Goal: Transaction & Acquisition: Purchase product/service

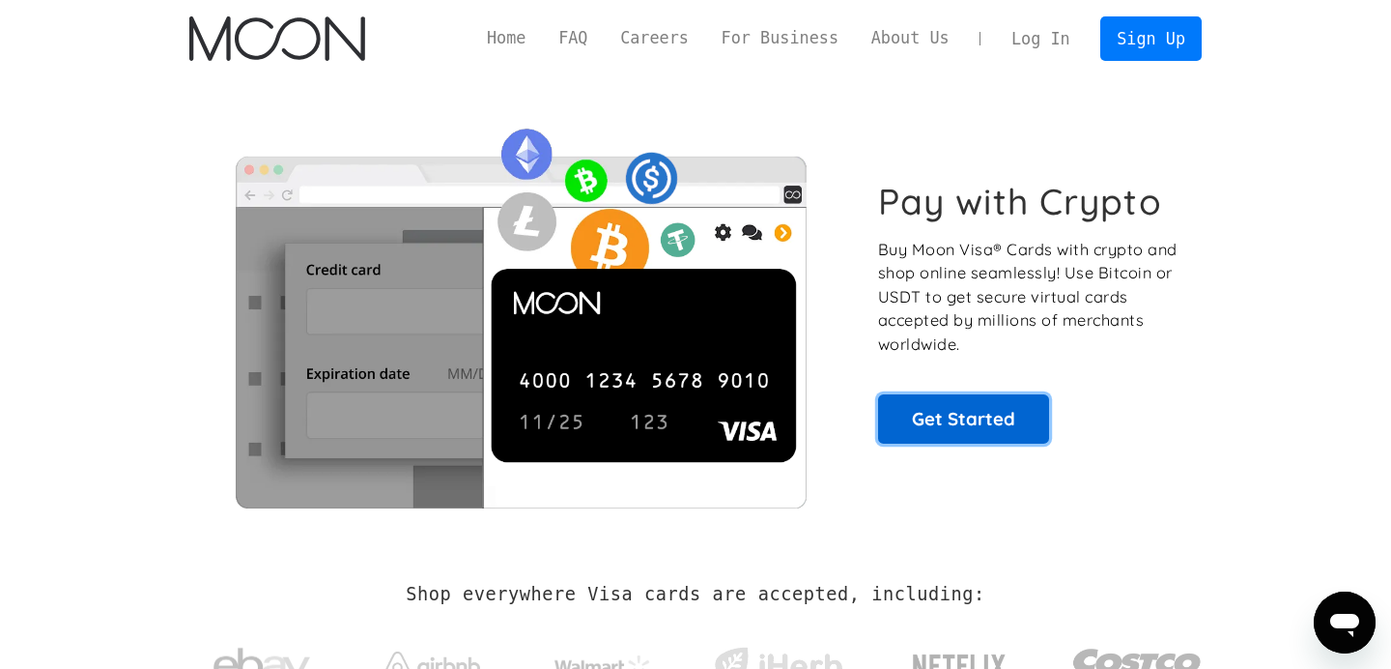
click at [987, 427] on link "Get Started" at bounding box center [963, 418] width 171 height 48
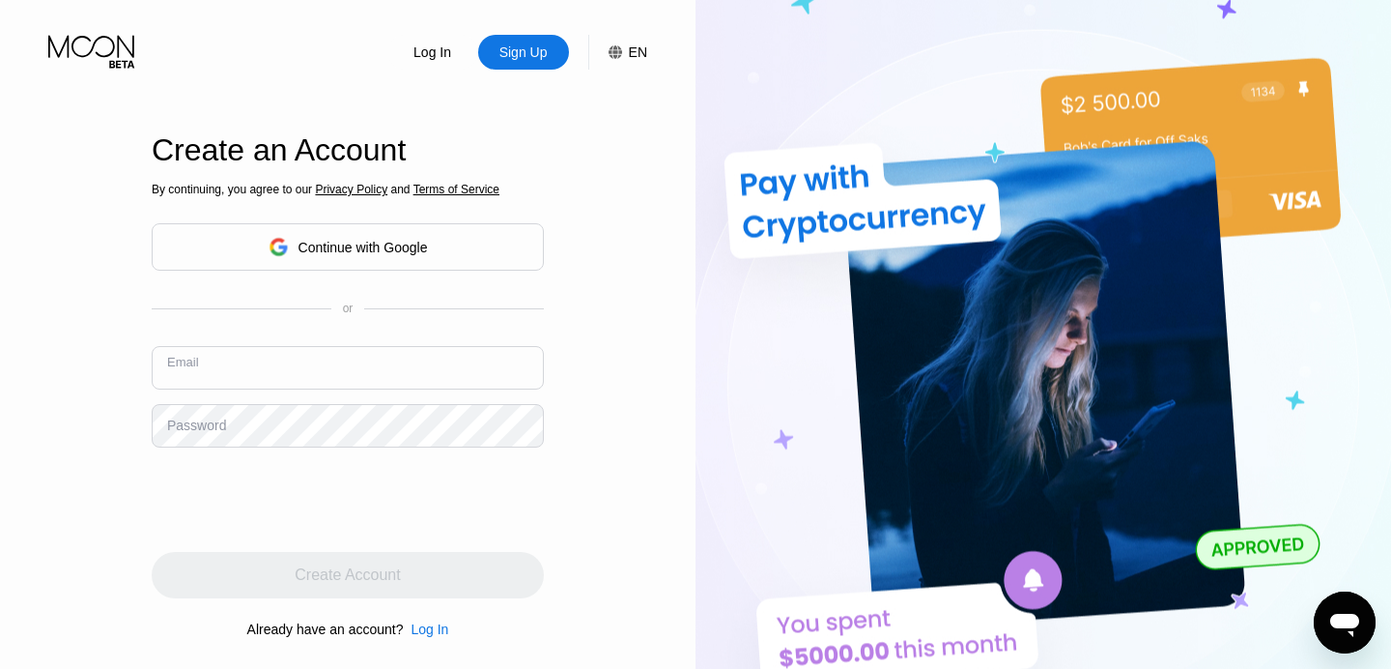
click at [318, 363] on input "text" at bounding box center [348, 367] width 392 height 43
type input "[EMAIL_ADDRESS][DOMAIN_NAME]"
click at [77, 460] on div "Log In Sign Up EN Language English Save Create an Account By continuing, you ag…" at bounding box center [348, 367] width 696 height 735
click at [217, 449] on div "By continuing, you agree to our Privacy Policy and Terms of Service Continue wi…" at bounding box center [348, 410] width 392 height 465
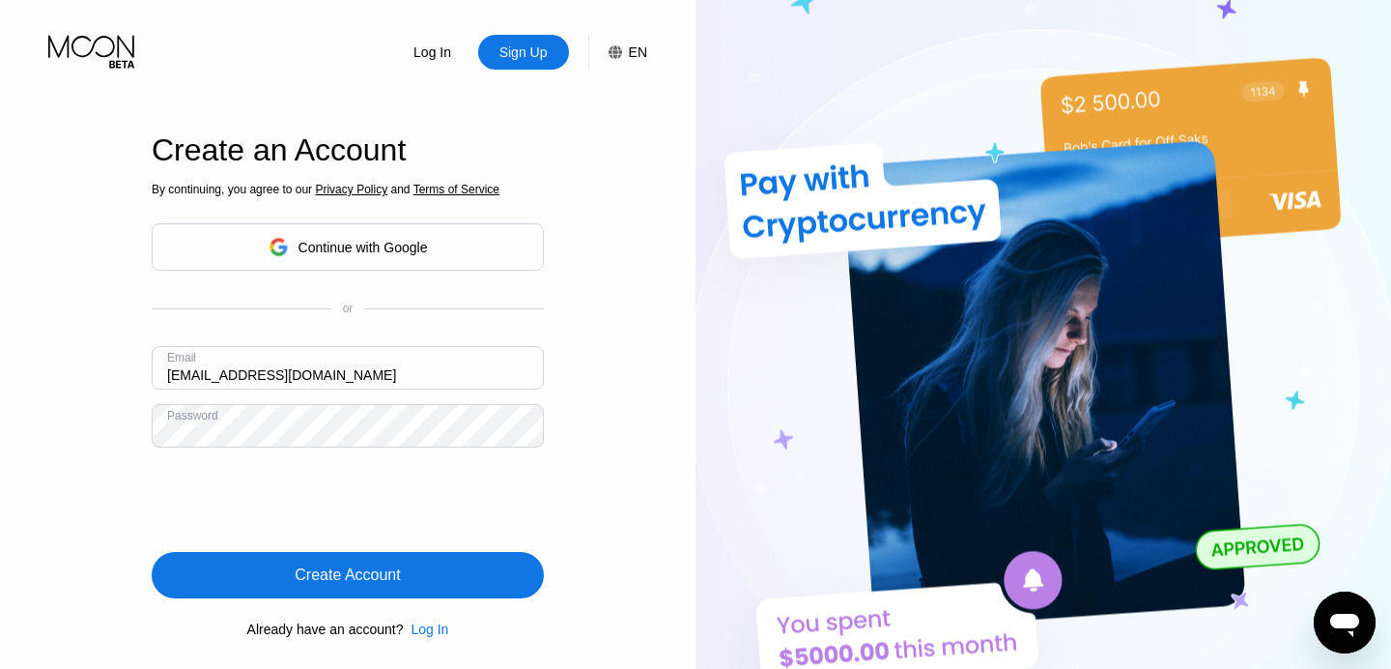
click at [314, 577] on div "Create Account" at bounding box center [347, 574] width 105 height 19
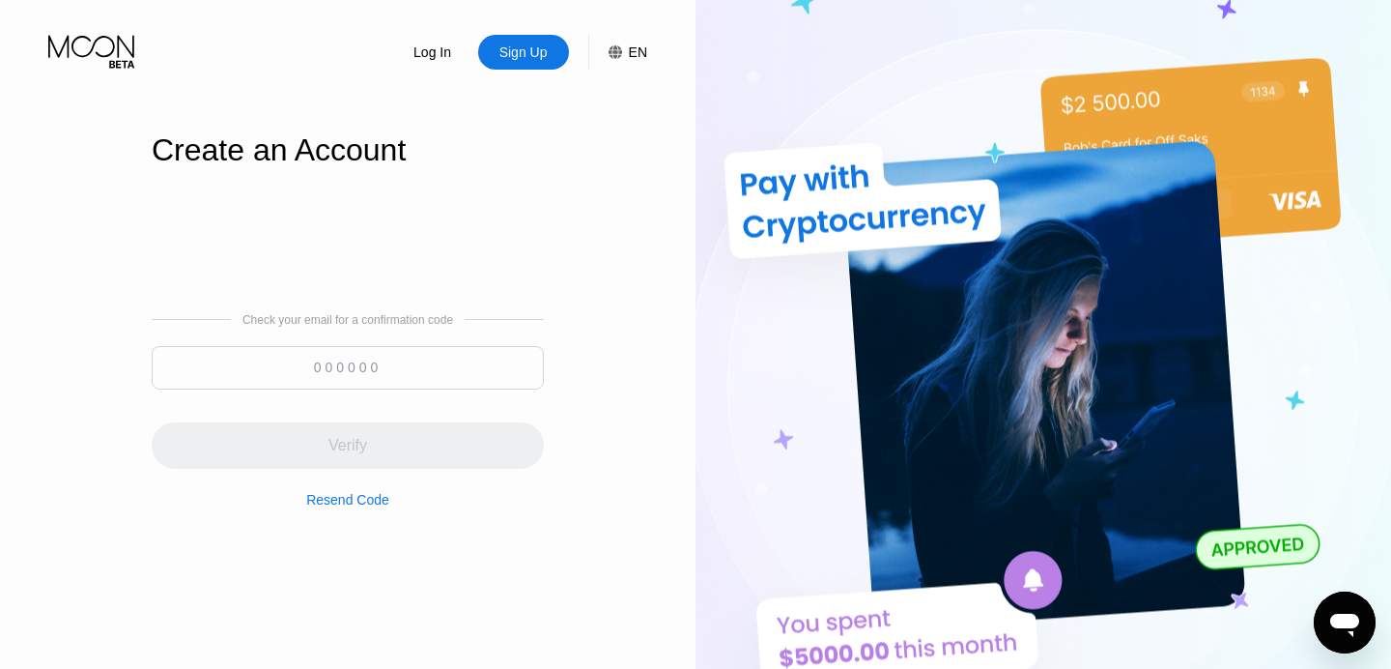
click at [363, 361] on input at bounding box center [348, 367] width 392 height 43
click at [364, 377] on input at bounding box center [348, 367] width 392 height 43
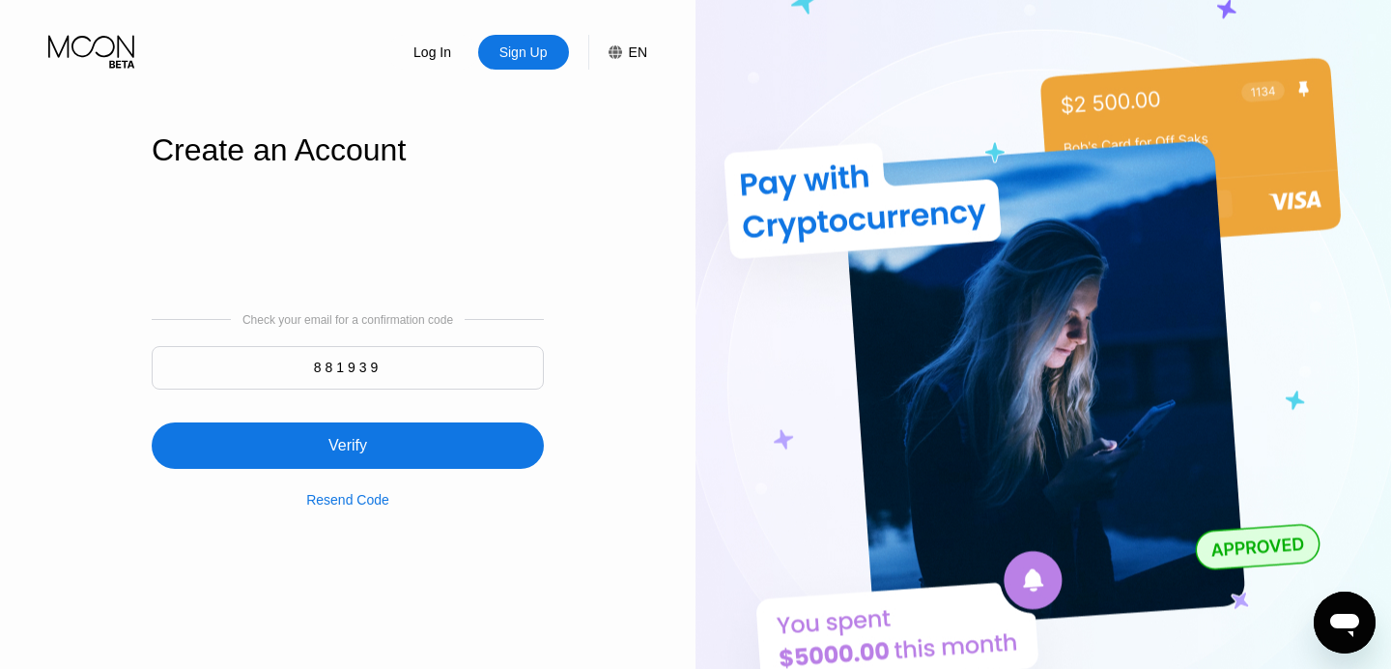
type input "881939"
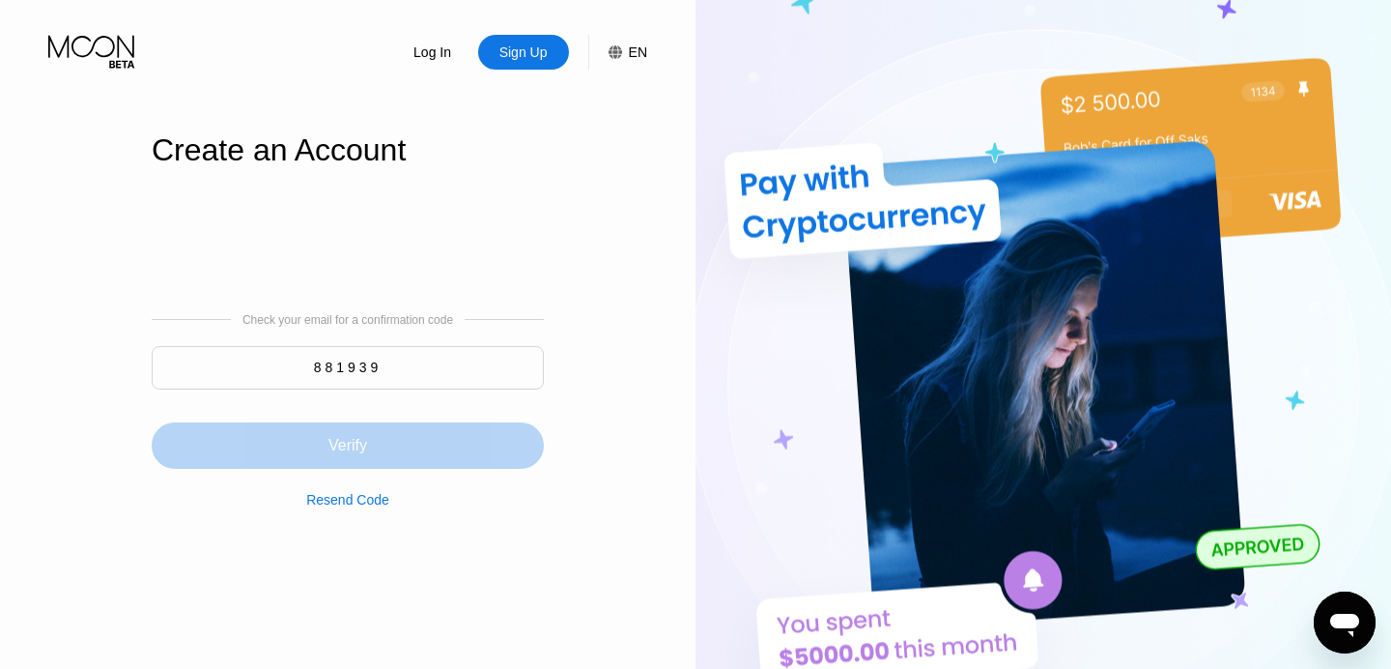
click at [382, 443] on div "Verify" at bounding box center [348, 445] width 392 height 46
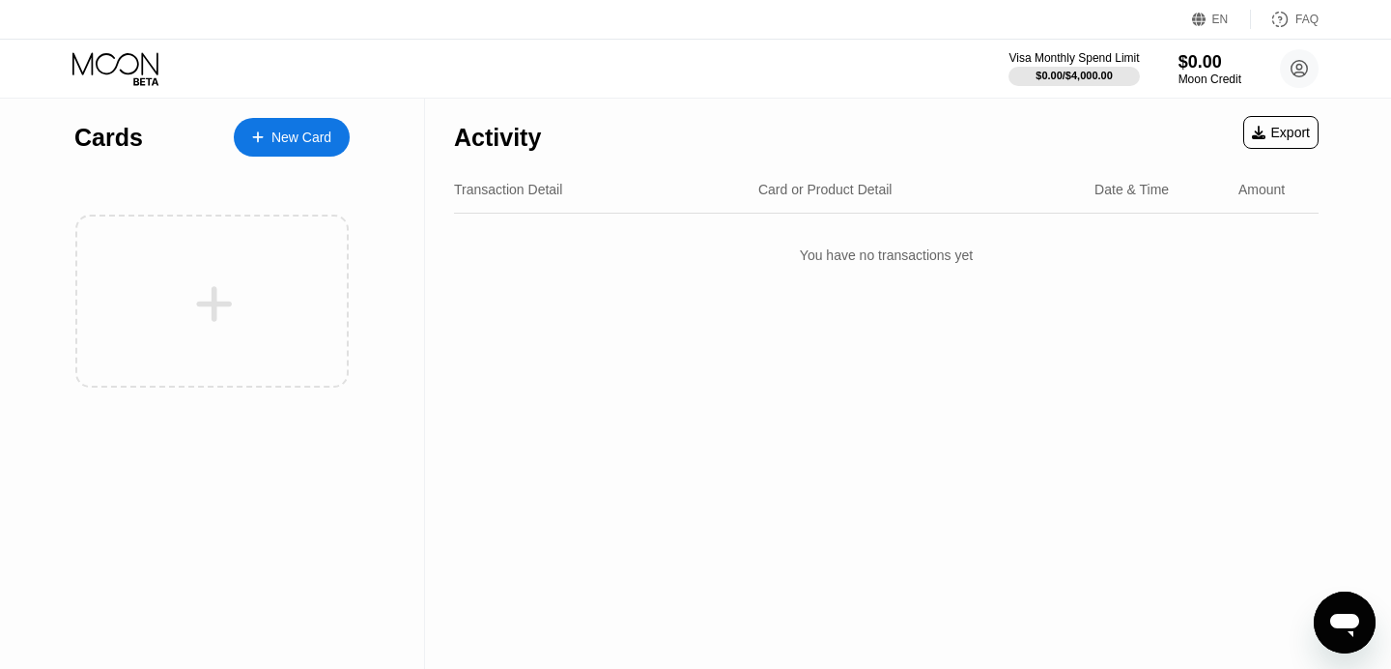
click at [625, 304] on div "Activity Export Transaction Detail Card or Product Detail Date & Time Amount Yo…" at bounding box center [886, 384] width 923 height 570
click at [292, 135] on div "New Card" at bounding box center [302, 137] width 60 height 16
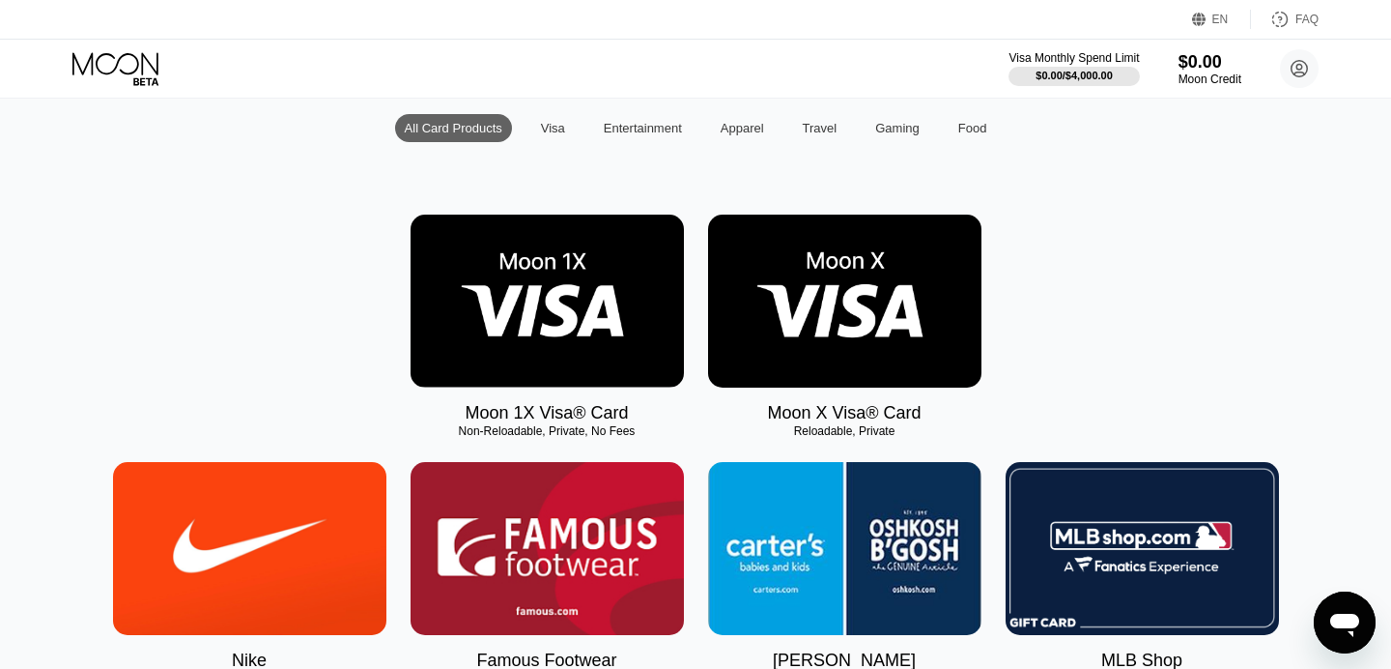
scroll to position [163, 0]
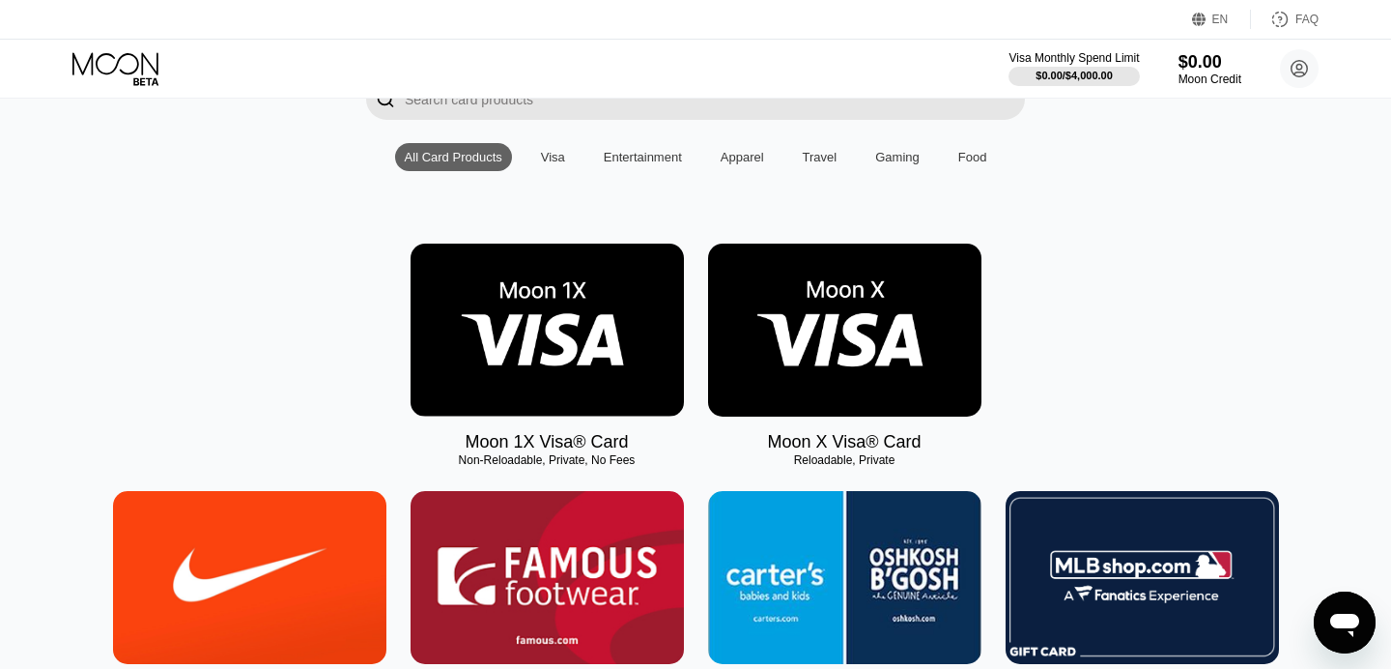
click at [857, 319] on img at bounding box center [844, 330] width 273 height 173
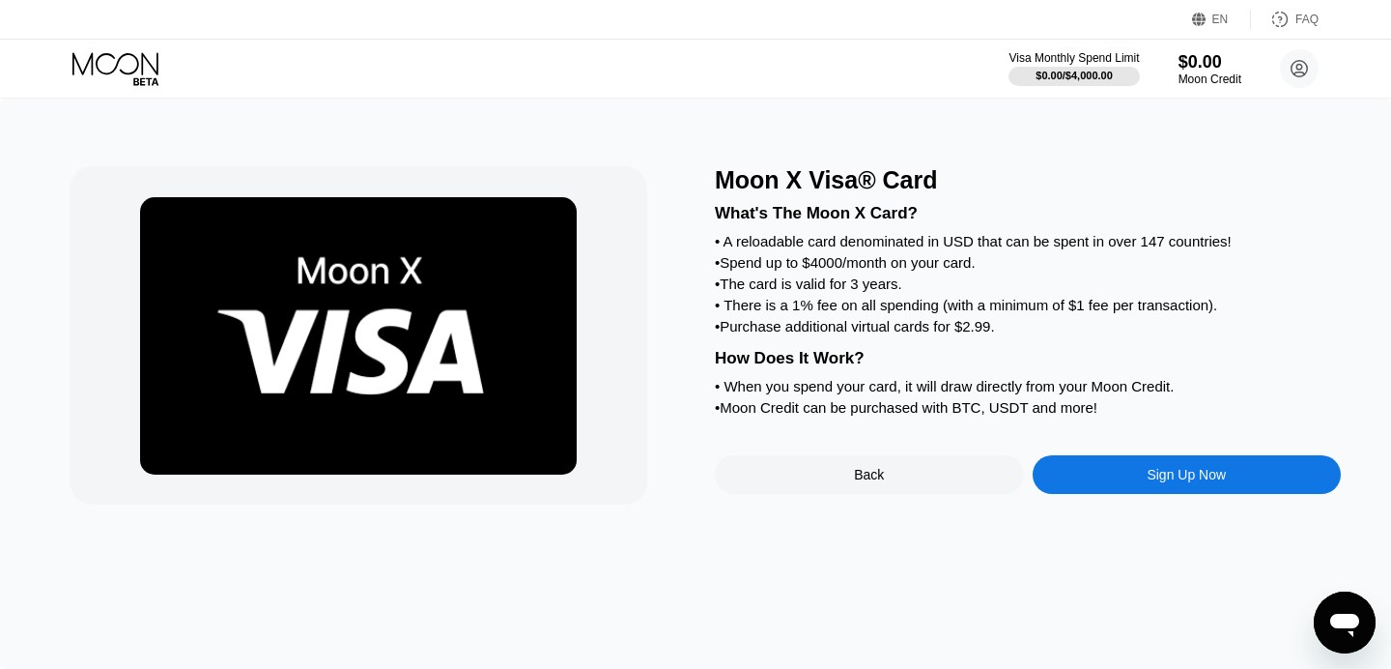
click at [785, 213] on div "What's The Moon X Card?" at bounding box center [1028, 213] width 626 height 19
click at [801, 246] on div "• A reloadable card denominated in USD that can be spent in over 147 countries!" at bounding box center [1028, 241] width 626 height 16
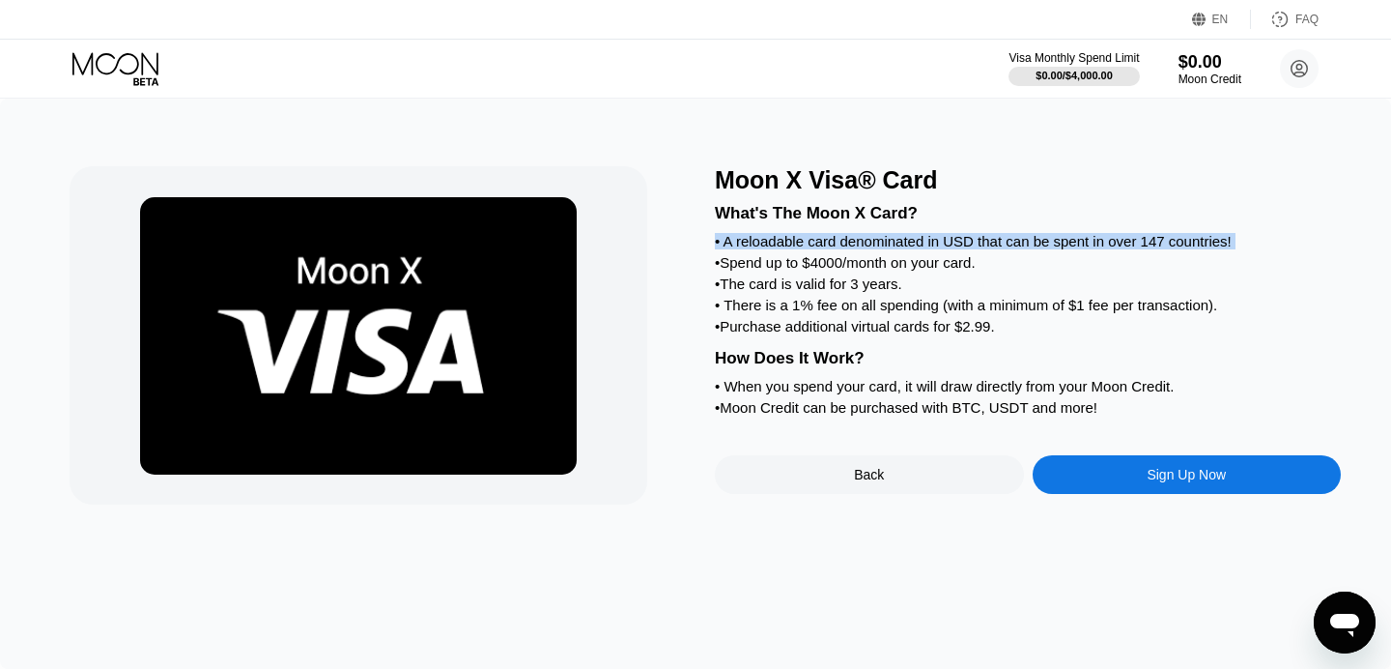
click at [801, 246] on div "• A reloadable card denominated in USD that can be spent in over 147 countries!" at bounding box center [1028, 241] width 626 height 16
click at [1192, 242] on div "• A reloadable card denominated in USD that can be spent in over 147 countries!" at bounding box center [1028, 241] width 626 height 16
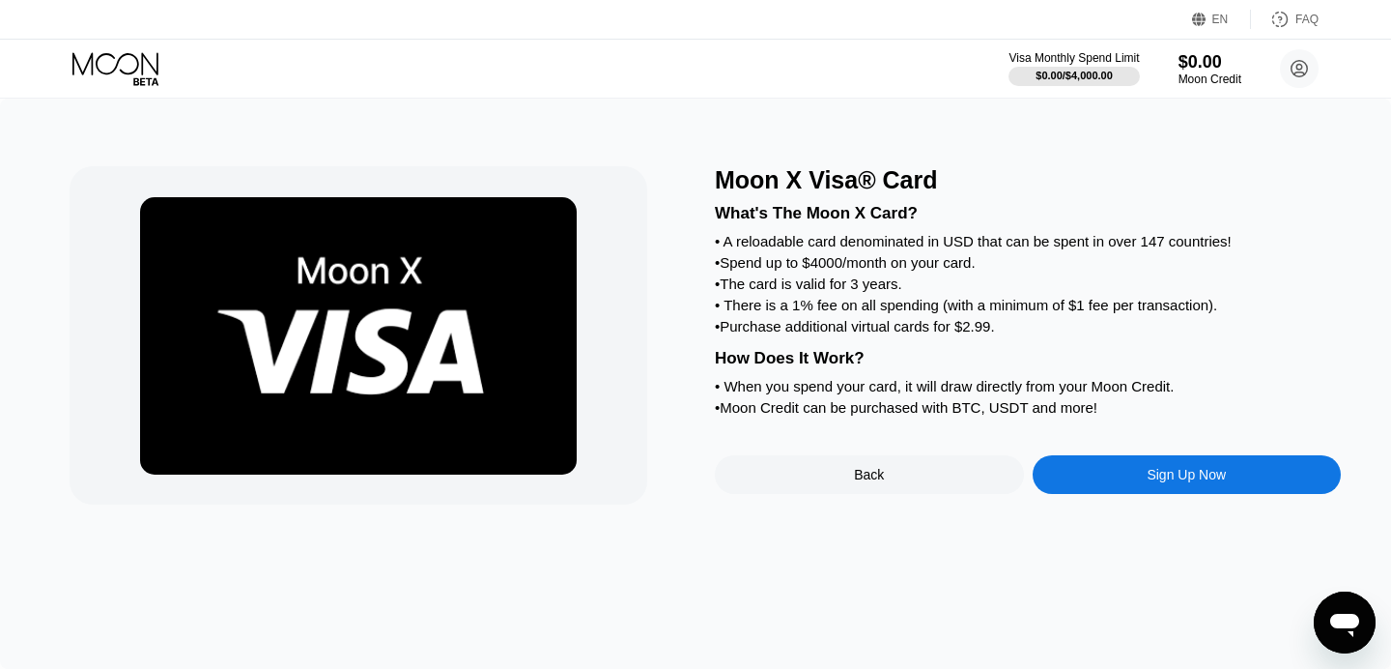
click at [1192, 242] on div "• A reloadable card denominated in USD that can be spent in over 147 countries!" at bounding box center [1028, 241] width 626 height 16
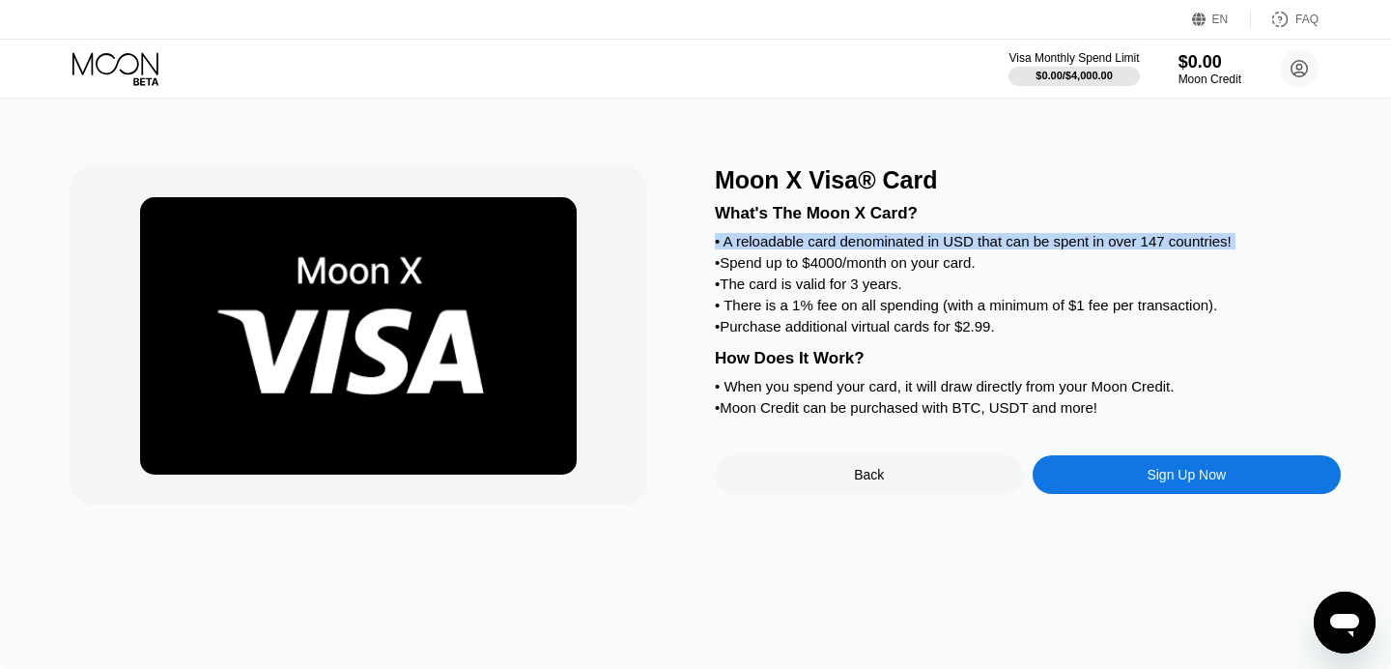
click at [781, 264] on div "• Spend up to $4000/month on your card." at bounding box center [1028, 262] width 626 height 16
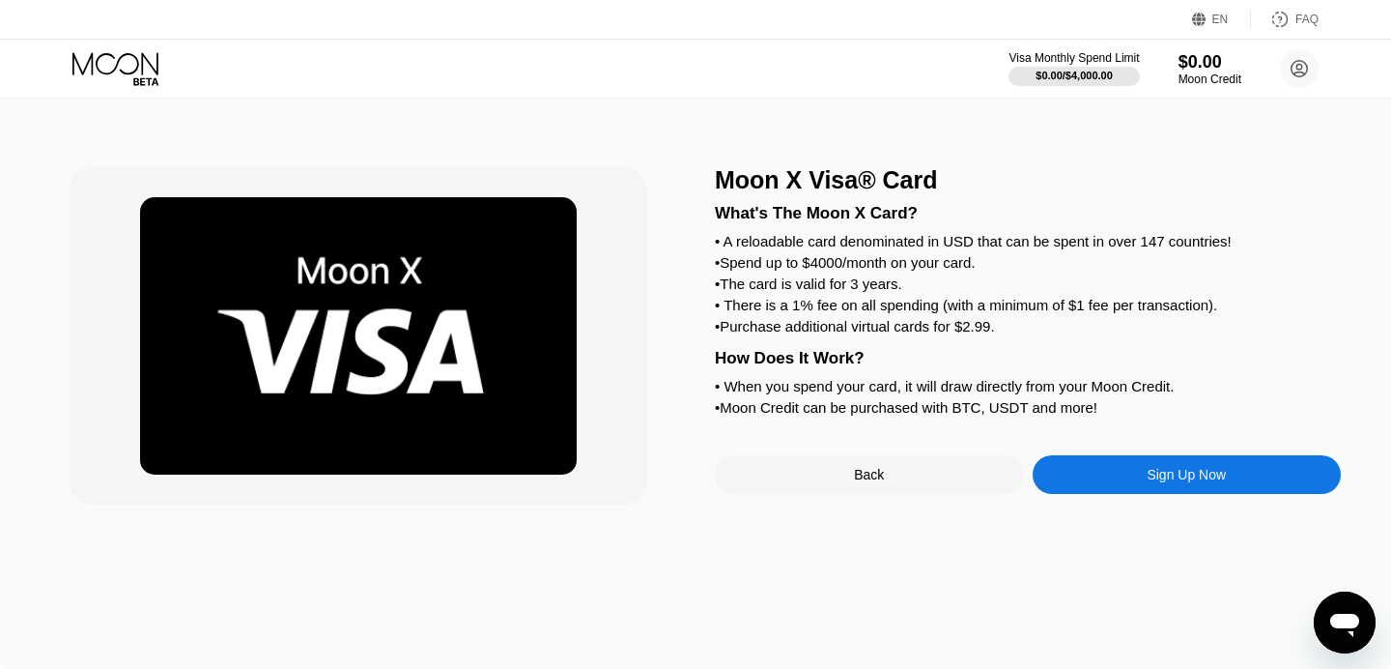
click at [781, 264] on div "• Spend up to $4000/month on your card." at bounding box center [1028, 262] width 626 height 16
click at [792, 290] on div "• The card is valid for 3 years." at bounding box center [1028, 283] width 626 height 16
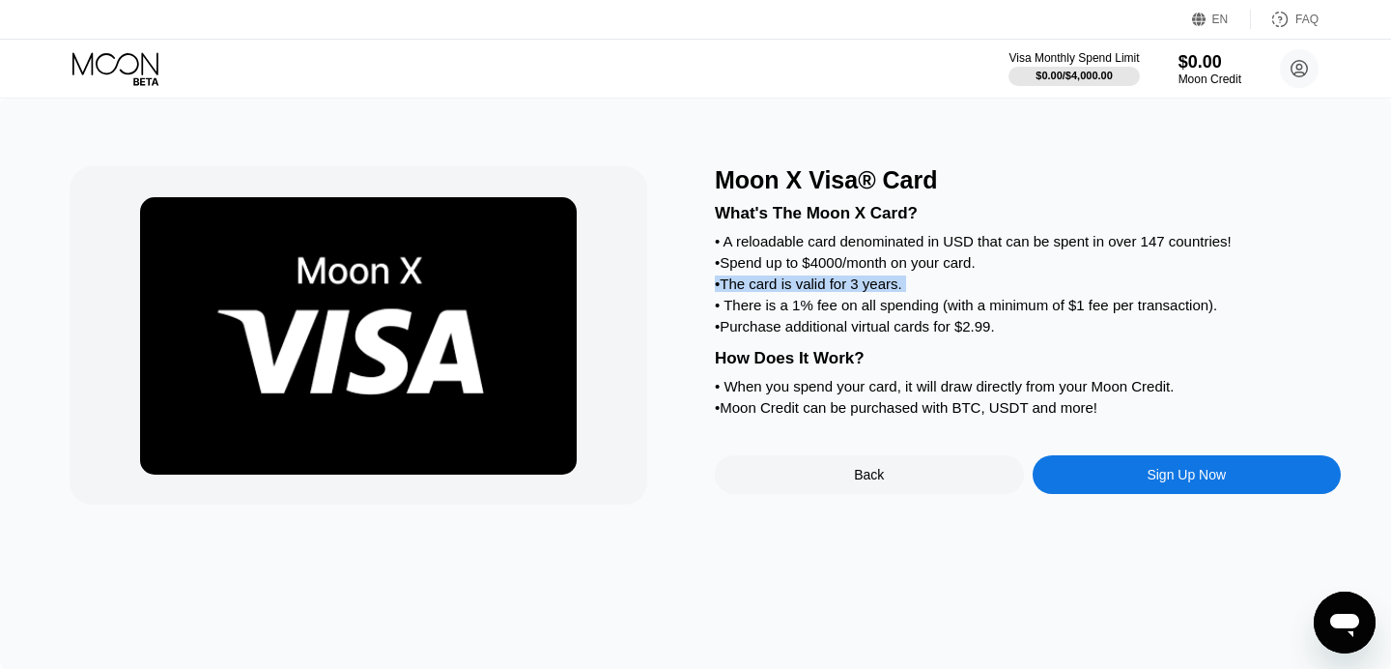
click at [775, 313] on div "• There is a 1% fee on all spending (with a minimum of $1 fee per transaction)." at bounding box center [1028, 305] width 626 height 16
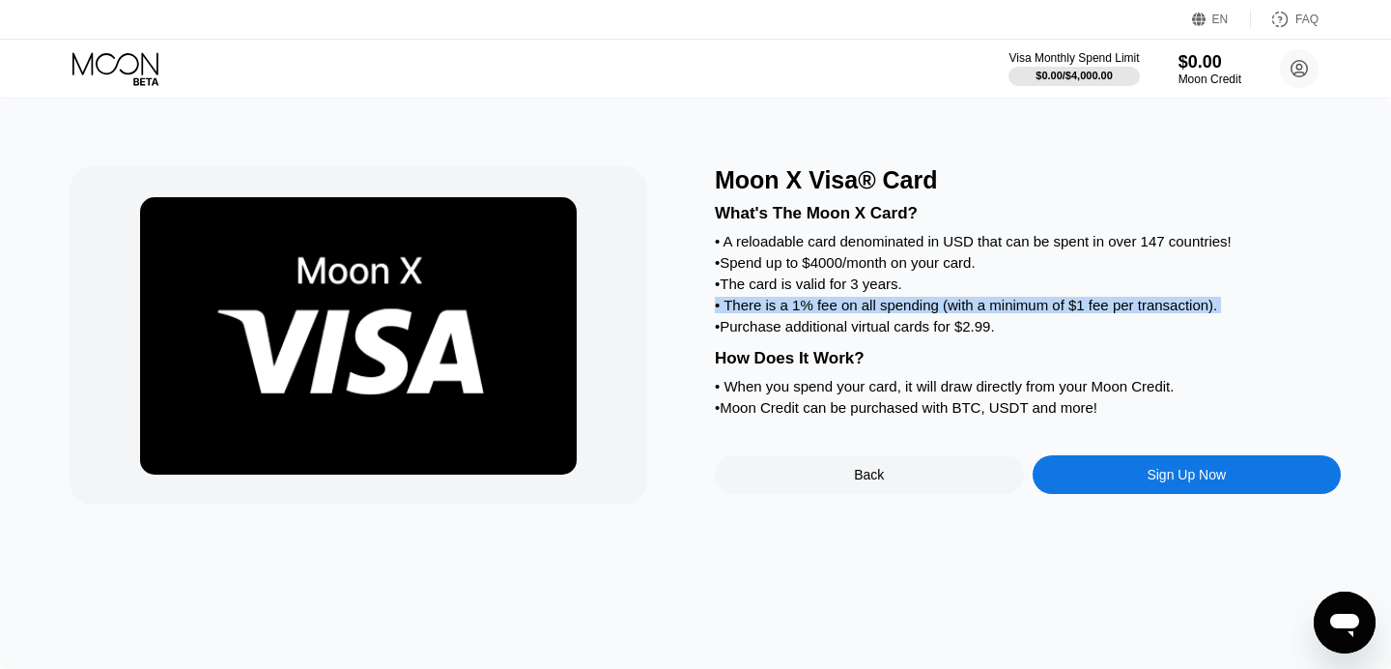
click at [783, 333] on div "• Purchase additional virtual cards for $2.99." at bounding box center [1028, 326] width 626 height 16
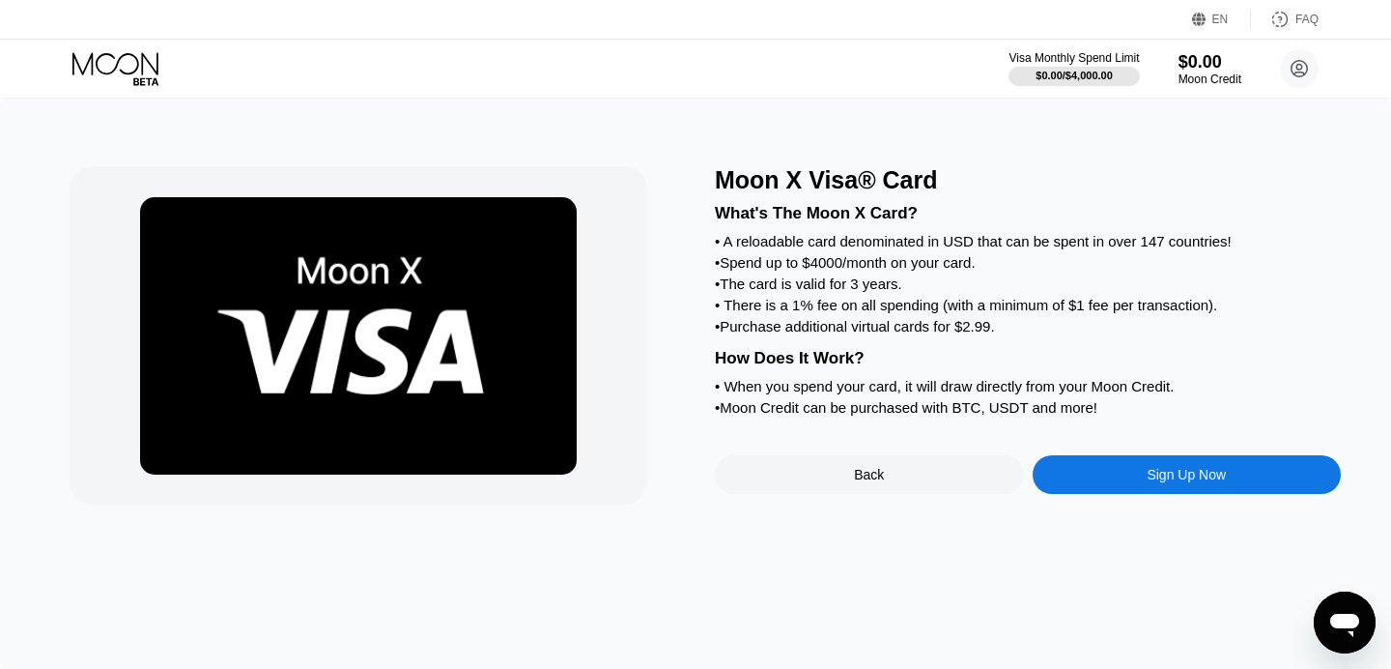
click at [783, 333] on div "• Purchase additional virtual cards for $2.99." at bounding box center [1028, 326] width 626 height 16
click at [782, 300] on div "• There is a 1% fee on all spending (with a minimum of $1 fee per transaction)." at bounding box center [1028, 305] width 626 height 16
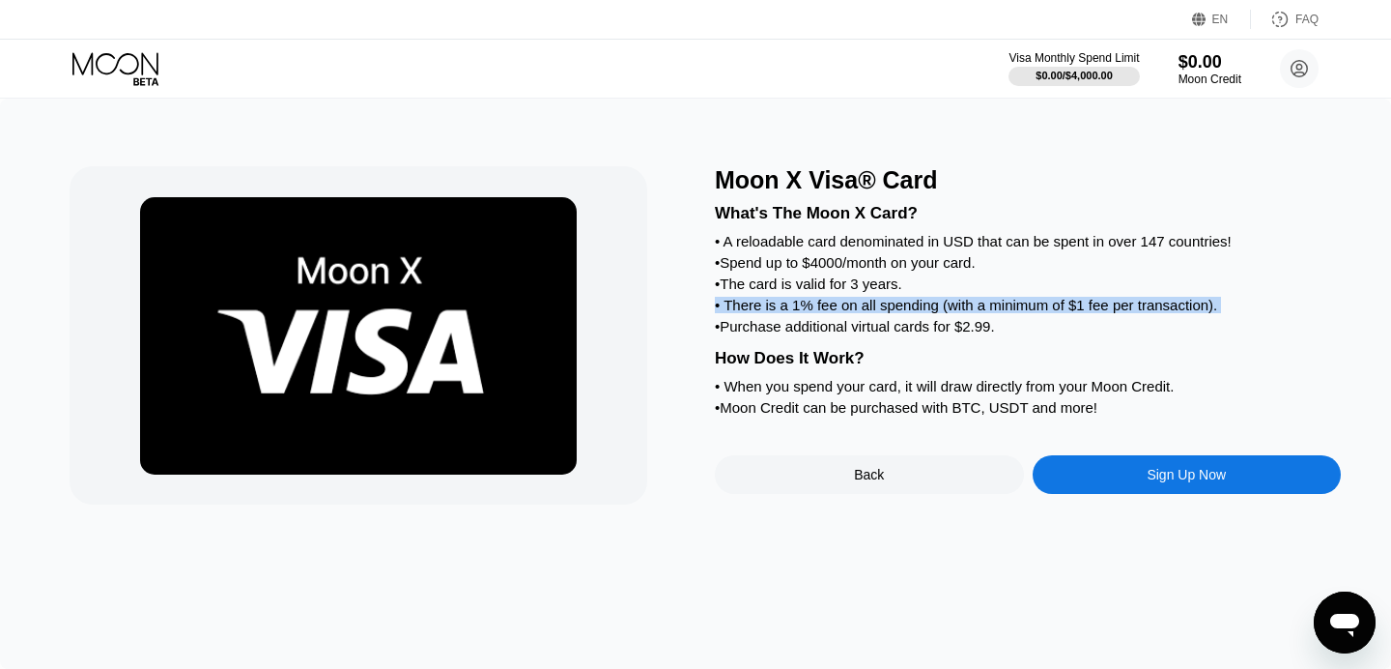
click at [785, 313] on div "• There is a 1% fee on all spending (with a minimum of $1 fee per transaction)." at bounding box center [1028, 305] width 626 height 16
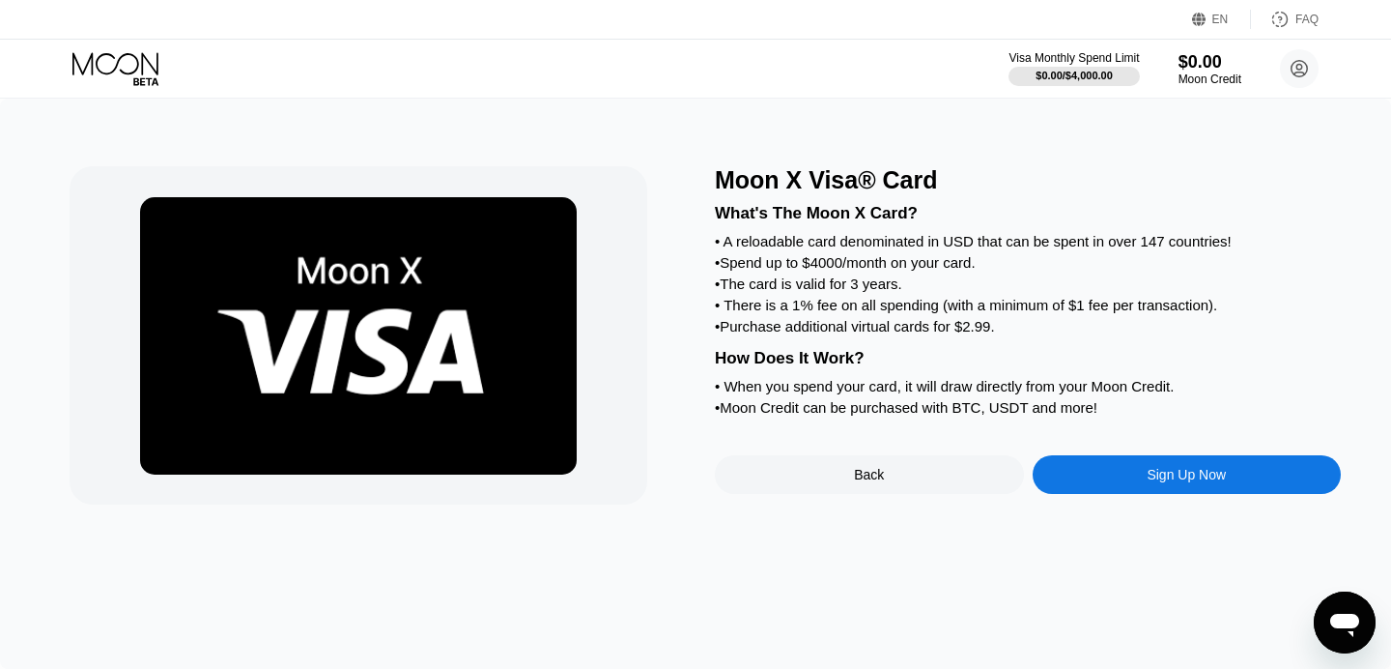
click at [785, 313] on div "• There is a 1% fee on all spending (with a minimum of $1 fee per transaction)." at bounding box center [1028, 305] width 626 height 16
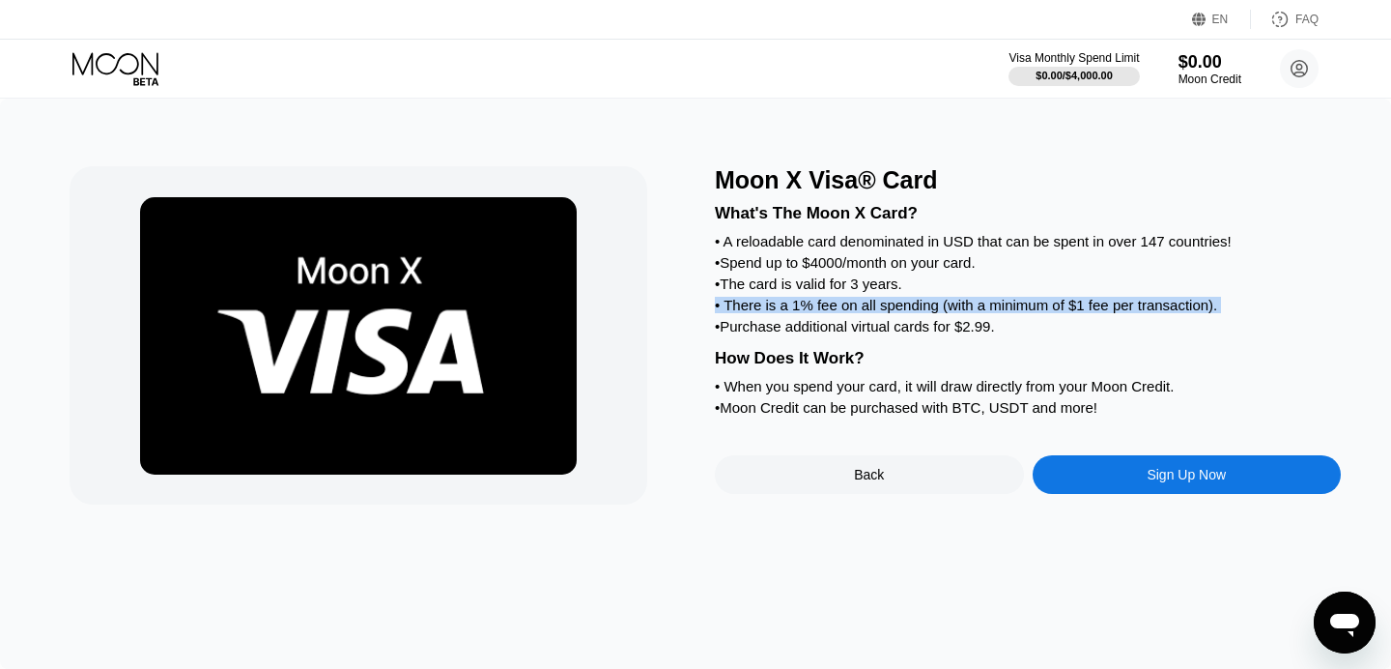
click at [779, 328] on div "• Purchase additional virtual cards for $2.99." at bounding box center [1028, 326] width 626 height 16
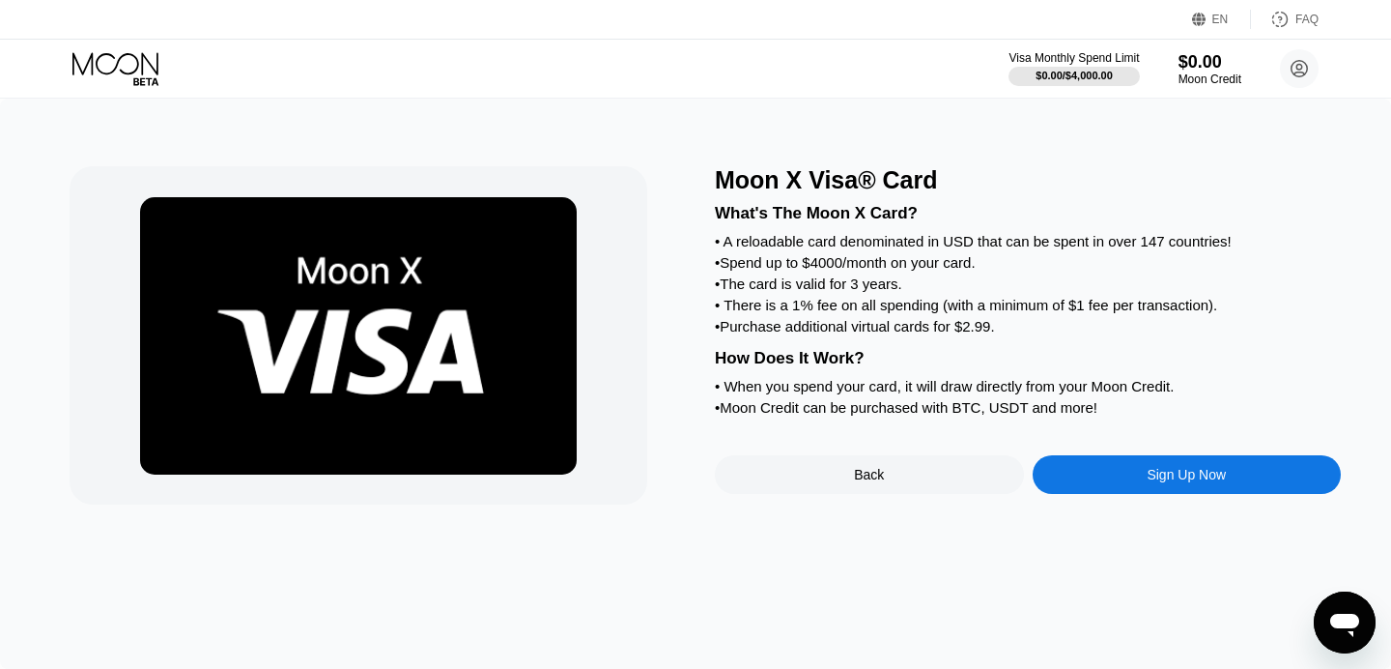
click at [779, 328] on div "• Purchase additional virtual cards for $2.99." at bounding box center [1028, 326] width 626 height 16
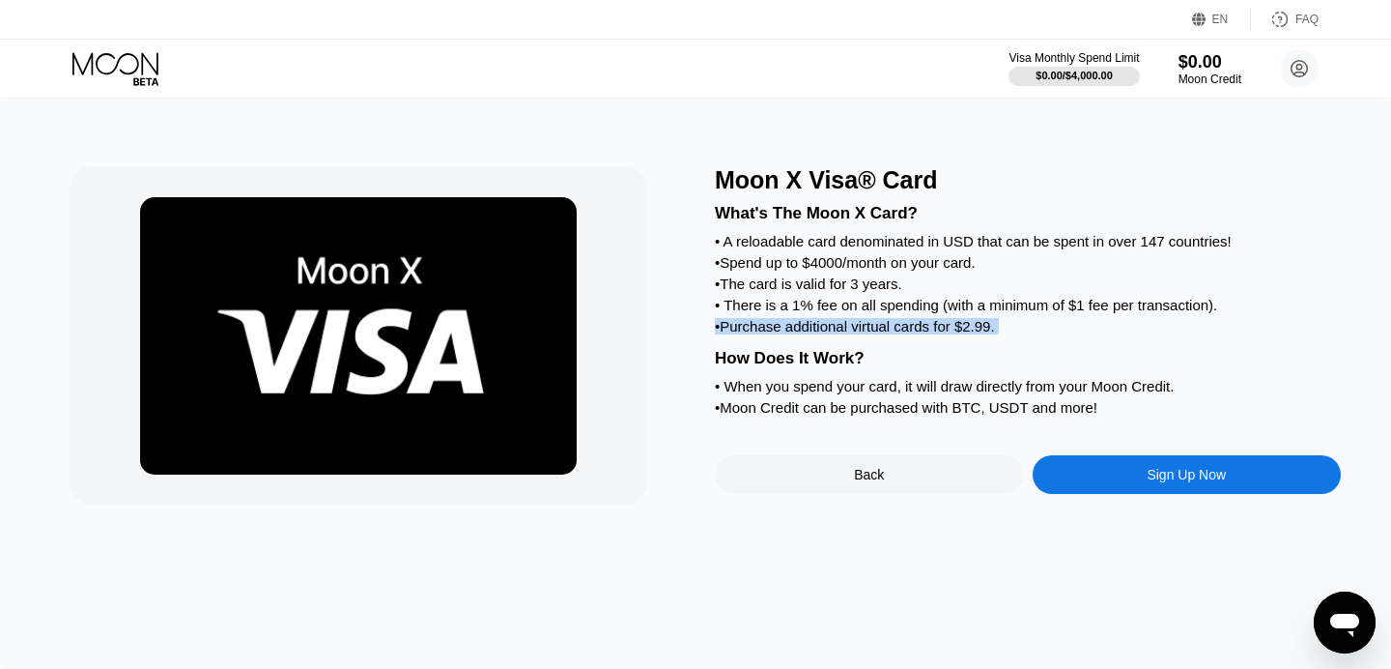
click at [779, 328] on div "• Purchase additional virtual cards for $2.99." at bounding box center [1028, 326] width 626 height 16
click at [794, 304] on div "• There is a 1% fee on all spending (with a minimum of $1 fee per transaction)." at bounding box center [1028, 305] width 626 height 16
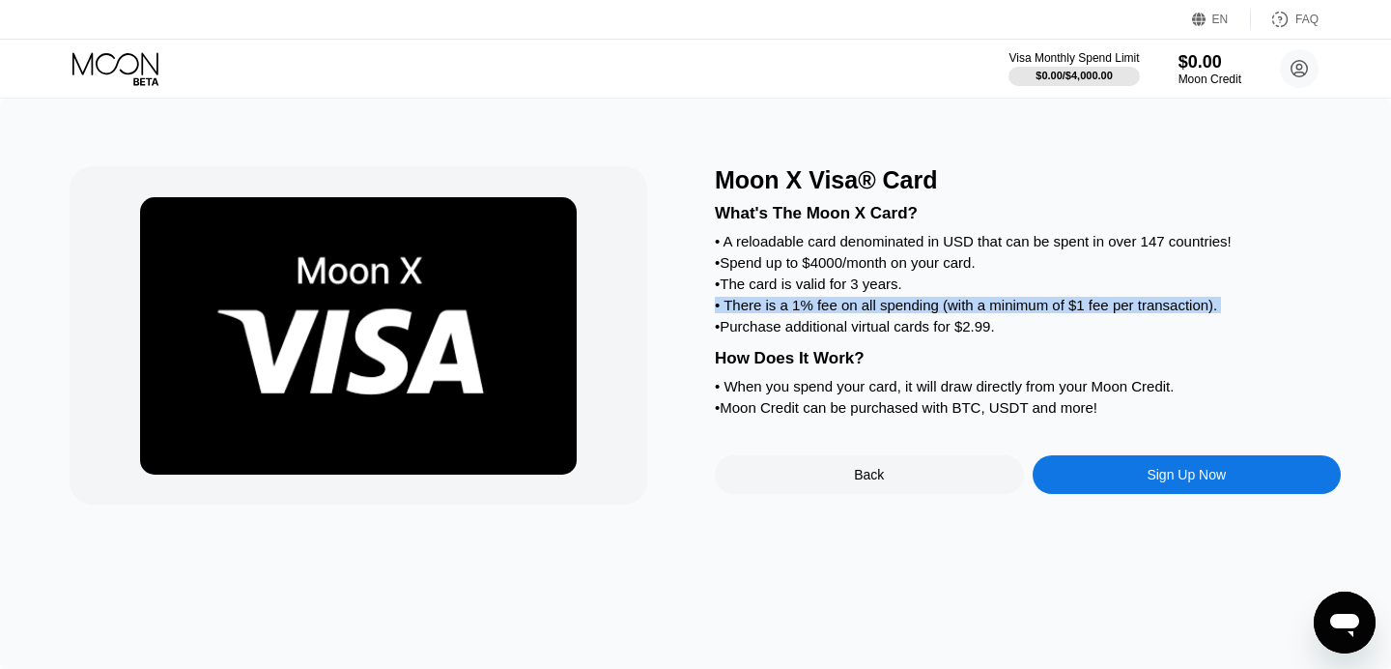
click at [861, 306] on div "• There is a 1% fee on all spending (with a minimum of $1 fee per transaction)." at bounding box center [1028, 305] width 626 height 16
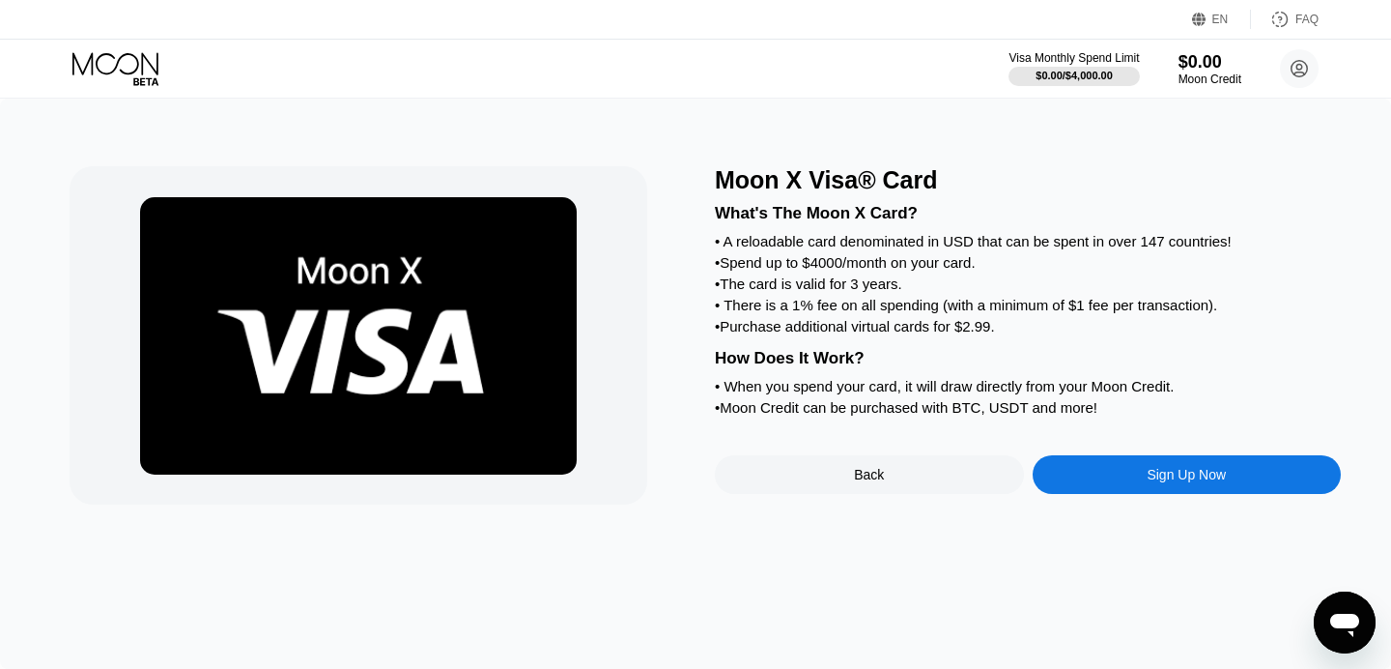
click at [861, 306] on div "• There is a 1% fee on all spending (with a minimum of $1 fee per transaction)." at bounding box center [1028, 305] width 626 height 16
click at [952, 300] on div "• There is a 1% fee on all spending (with a minimum of $1 fee per transaction)." at bounding box center [1028, 305] width 626 height 16
drag, startPoint x: 1073, startPoint y: 305, endPoint x: 1272, endPoint y: 302, distance: 199.1
click at [1272, 302] on div "• There is a 1% fee on all spending (with a minimum of $1 fee per transaction)." at bounding box center [1028, 305] width 626 height 16
click at [1088, 306] on div "• There is a 1% fee on all spending (with a minimum of $1 fee per transaction)." at bounding box center [1028, 305] width 626 height 16
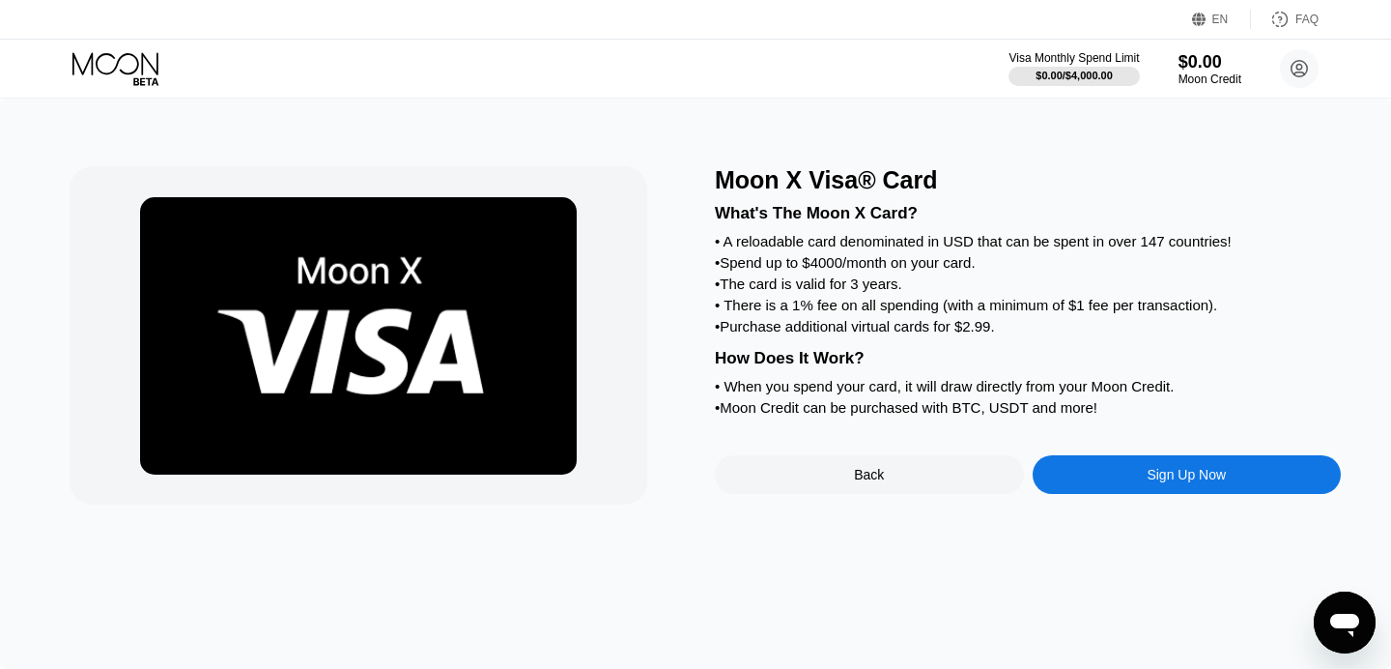
click at [1088, 306] on div "• There is a 1% fee on all spending (with a minimum of $1 fee per transaction)." at bounding box center [1028, 305] width 626 height 16
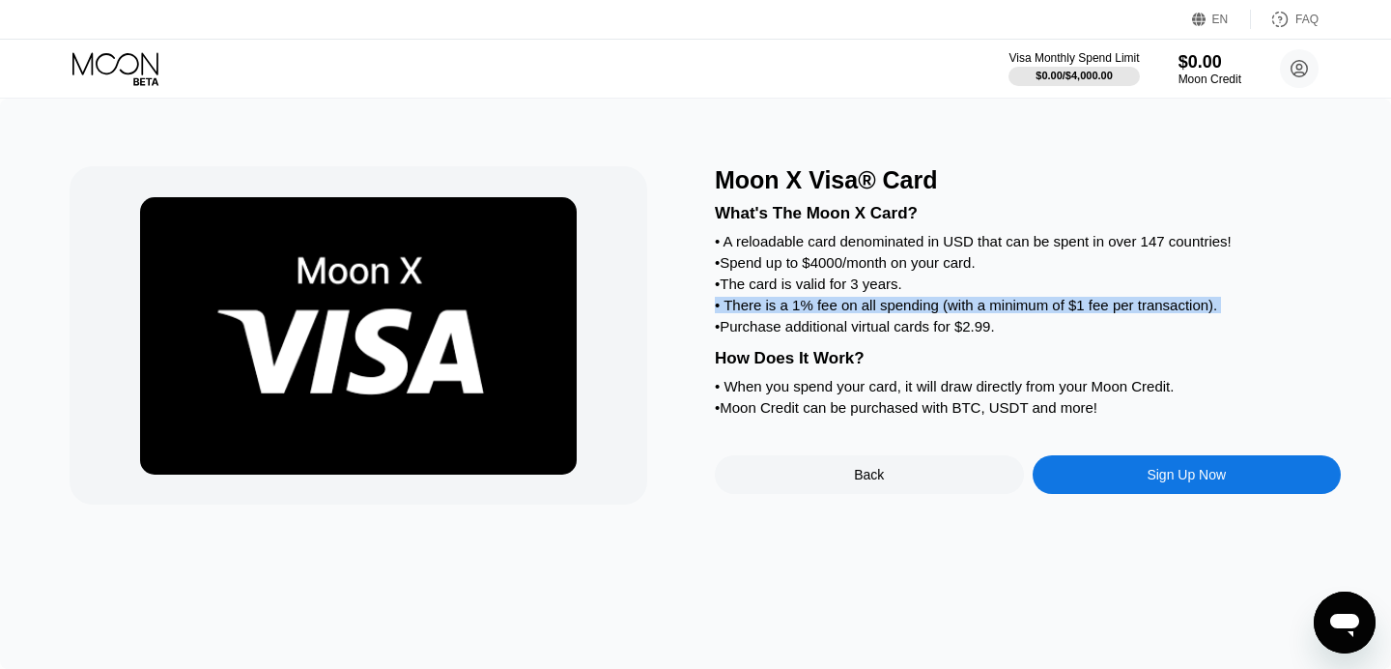
click at [1088, 306] on div "• There is a 1% fee on all spending (with a minimum of $1 fee per transaction)." at bounding box center [1028, 305] width 626 height 16
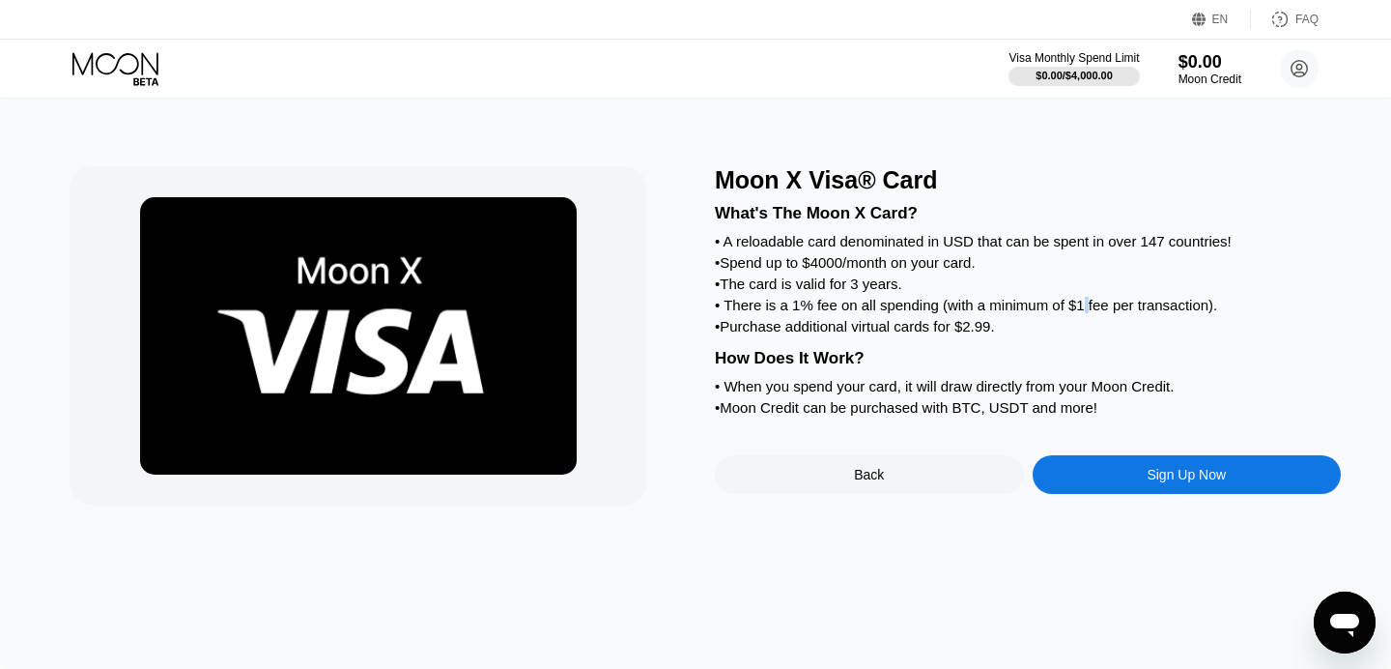
click at [1088, 306] on div "• There is a 1% fee on all spending (with a minimum of $1 fee per transaction)." at bounding box center [1028, 305] width 626 height 16
click at [955, 420] on div "What's The Moon X Card? • A reloadable card denominated in USD that can be spen…" at bounding box center [1028, 307] width 626 height 226
click at [1006, 415] on div "• Moon Credit can be purchased with BTC, USDT and more!" at bounding box center [1028, 407] width 626 height 16
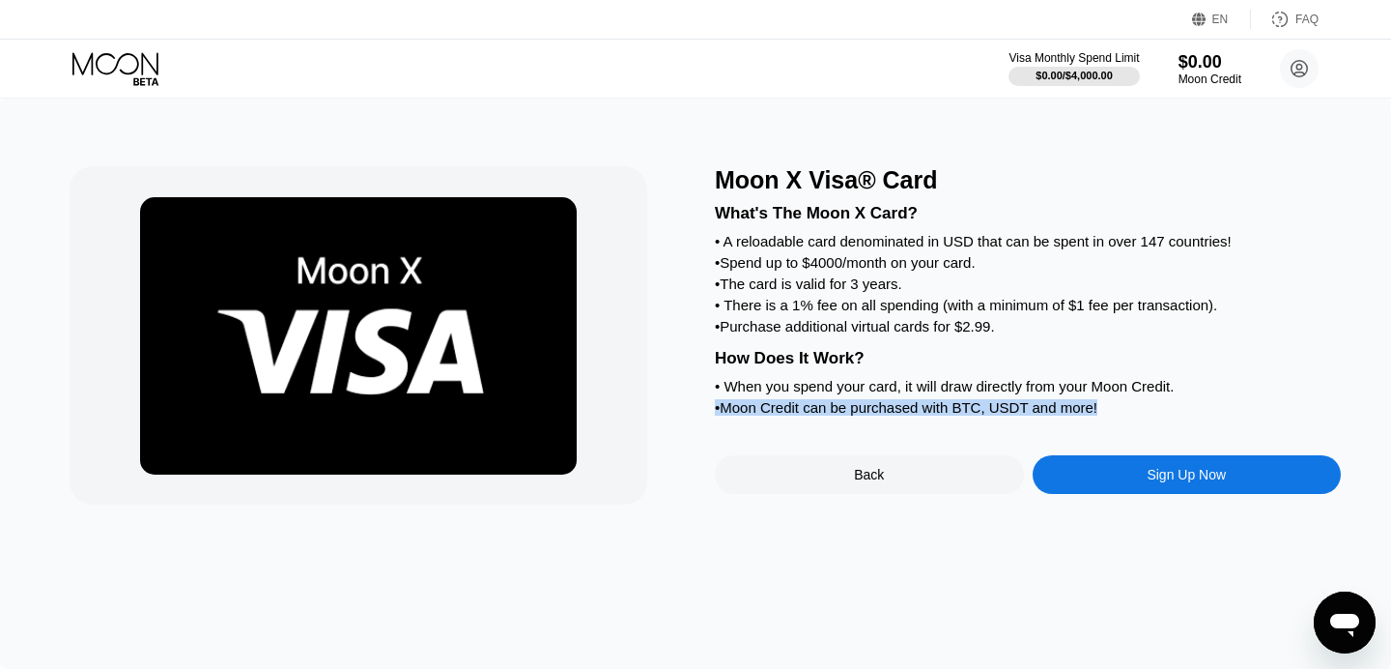
click at [1006, 415] on div "• Moon Credit can be purchased with BTC, USDT and more!" at bounding box center [1028, 407] width 626 height 16
click at [1117, 483] on div "Sign Up Now" at bounding box center [1187, 474] width 309 height 39
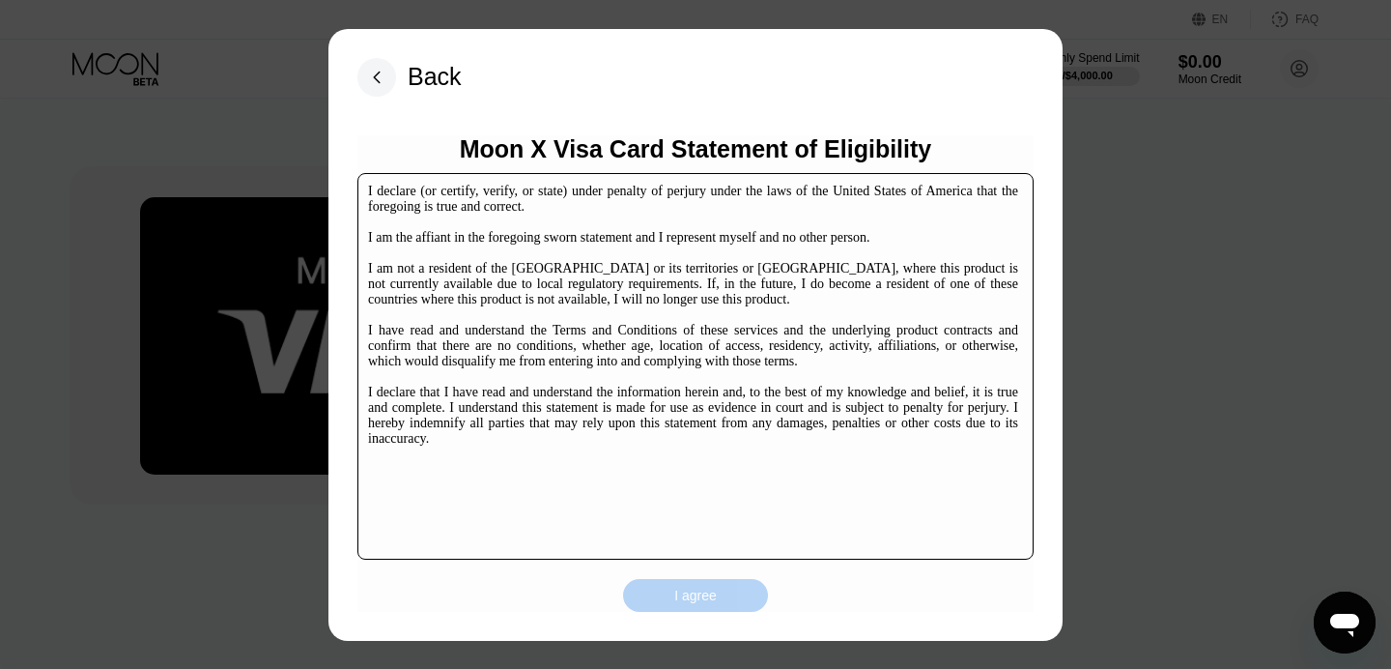
click at [707, 574] on div "Moon X Visa Card Statement of Eligibility I declare (or certify, verify, or sta…" at bounding box center [696, 373] width 676 height 476
click at [698, 594] on div "I agree" at bounding box center [695, 595] width 43 height 17
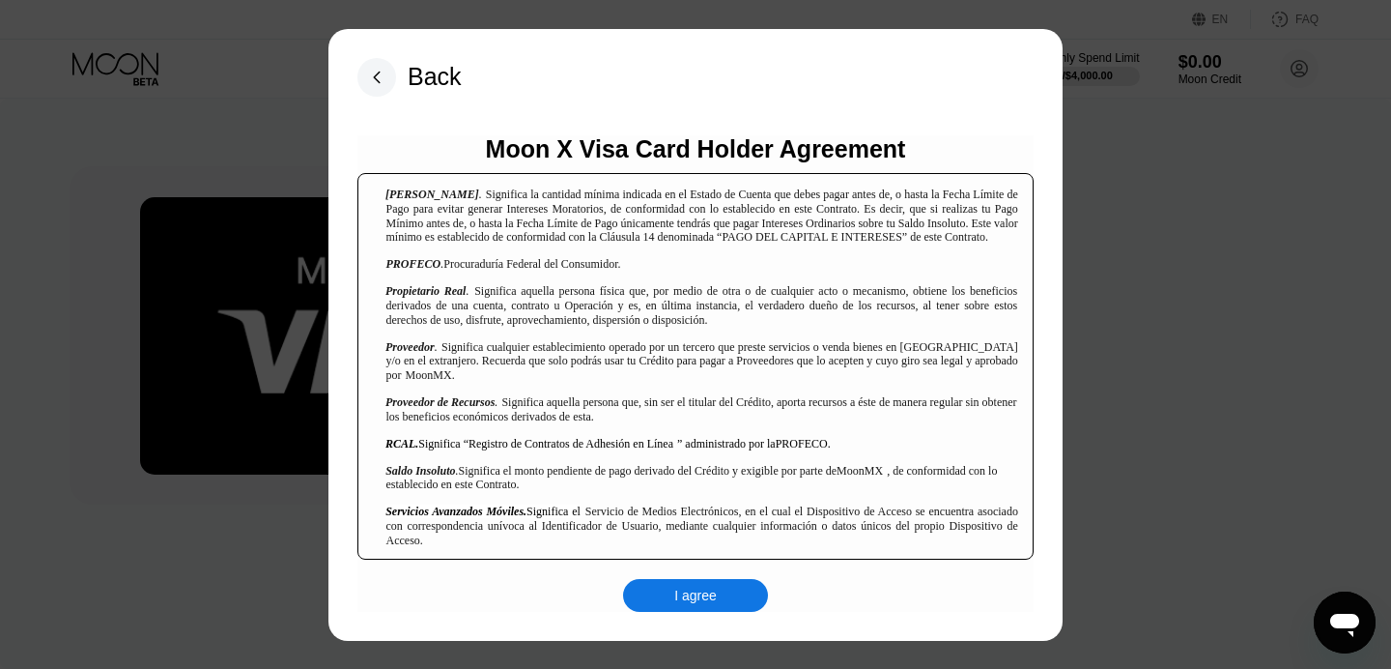
scroll to position [1951, 0]
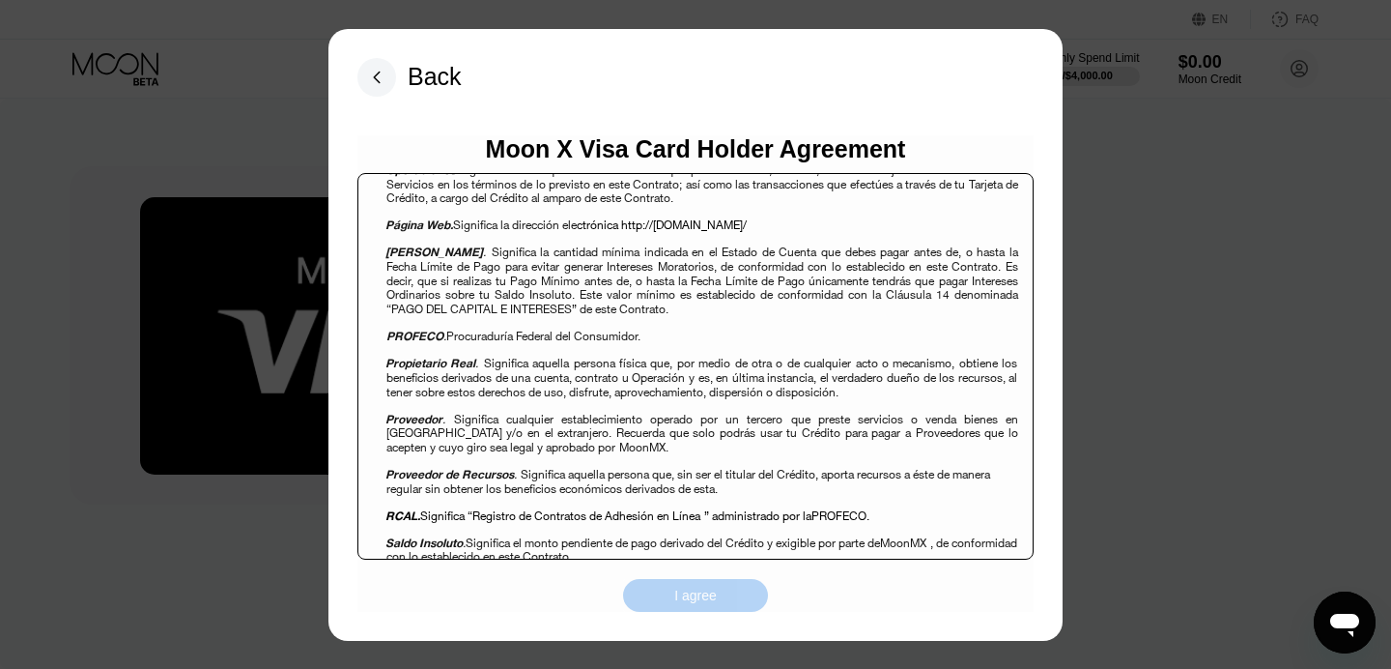
click at [694, 588] on div "I agree" at bounding box center [695, 595] width 43 height 17
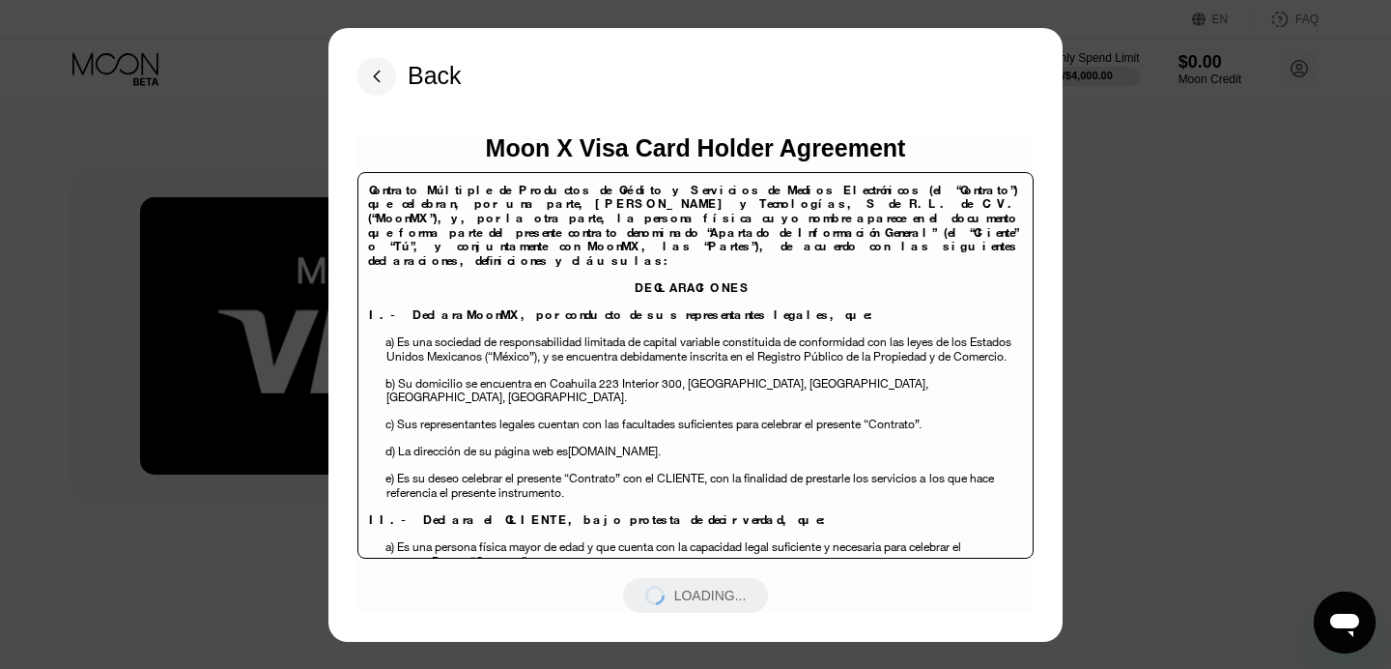
scroll to position [1951, 0]
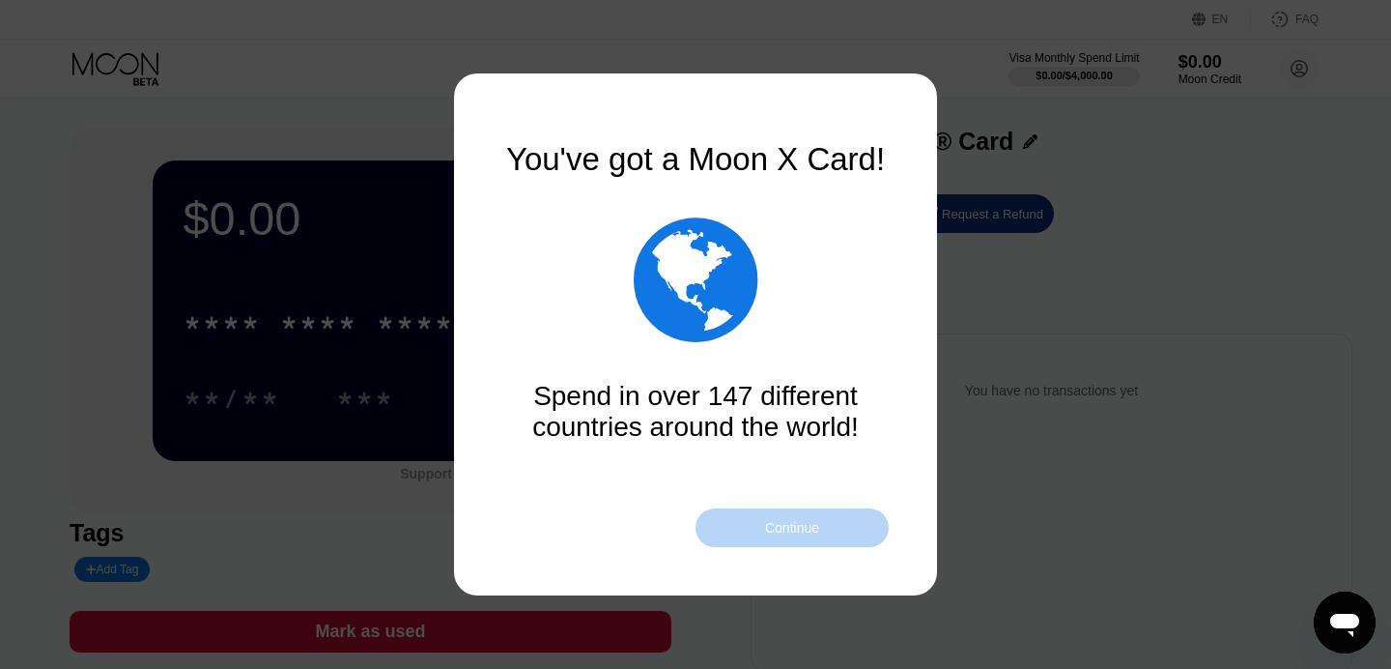
click at [767, 540] on div "Continue" at bounding box center [792, 527] width 193 height 39
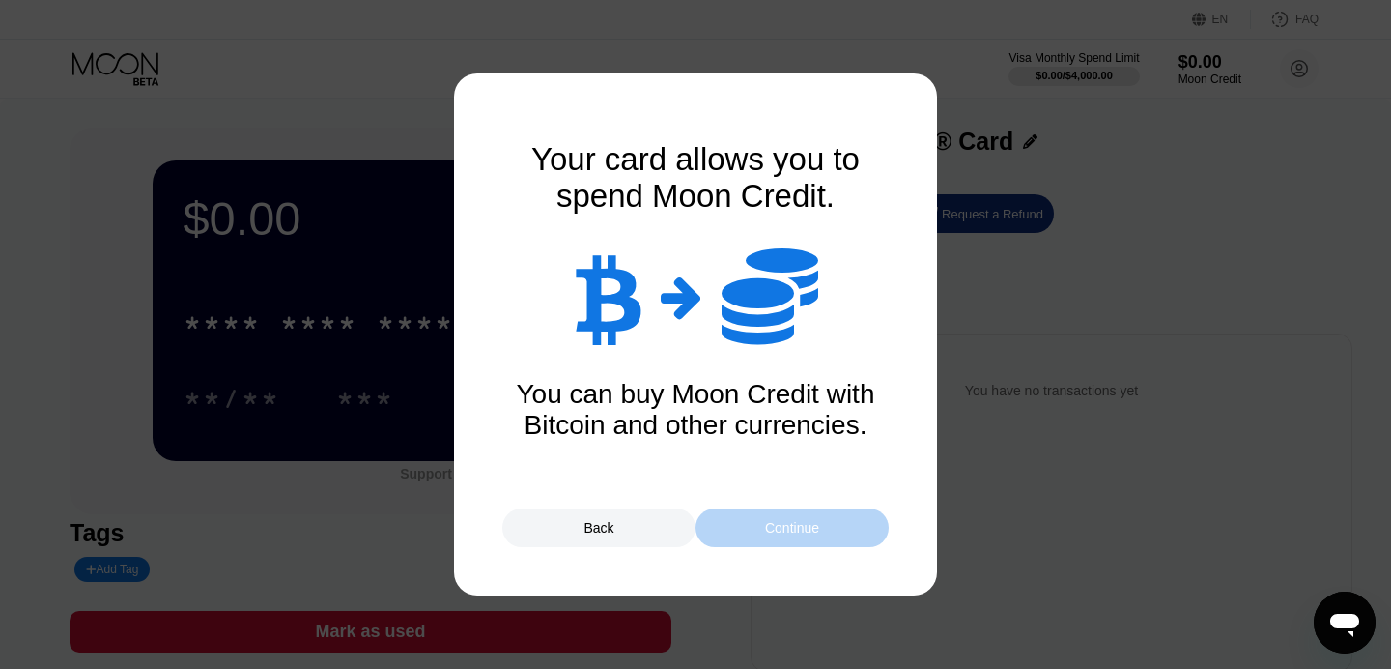
drag, startPoint x: 760, startPoint y: 537, endPoint x: 766, endPoint y: 422, distance: 115.1
click at [766, 424] on div "You've got a Moon X Card!  Spend in over 147 different countries around the wo…" at bounding box center [695, 334] width 387 height 425
click at [807, 518] on div "Continue" at bounding box center [792, 527] width 193 height 39
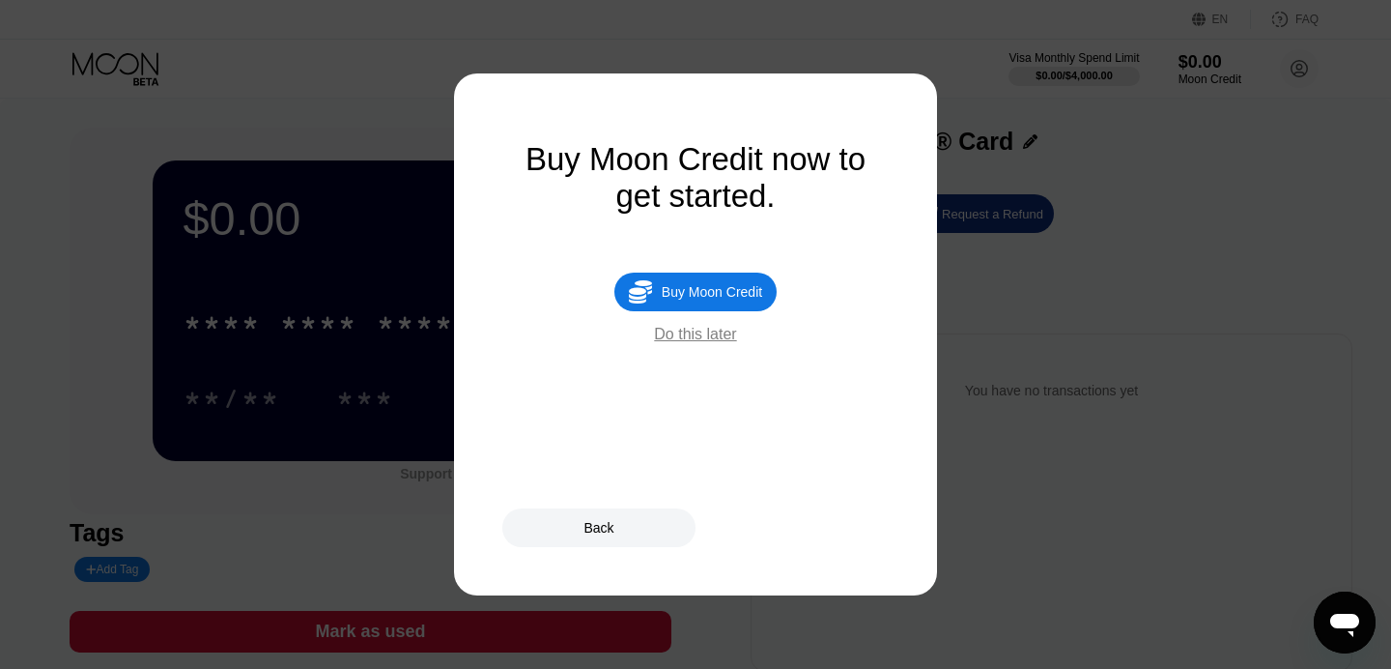
click at [696, 329] on div "Do this later" at bounding box center [695, 334] width 82 height 17
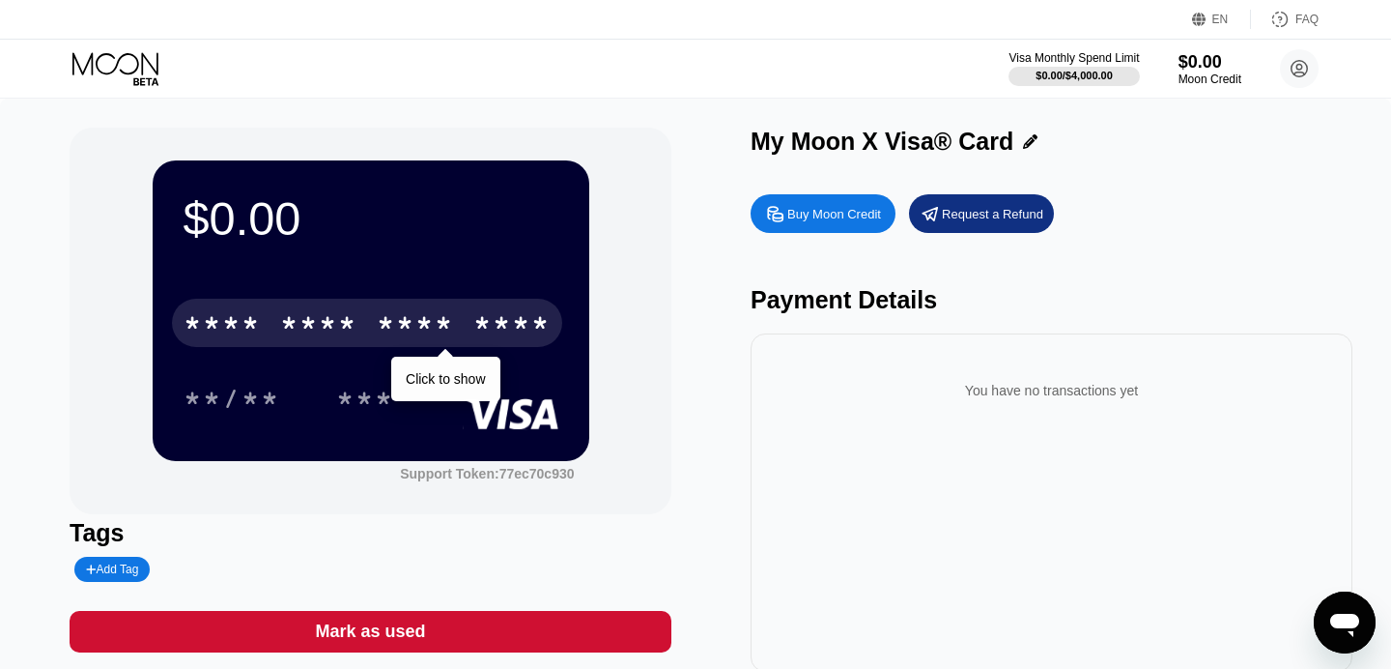
click at [479, 329] on div "****" at bounding box center [511, 325] width 77 height 31
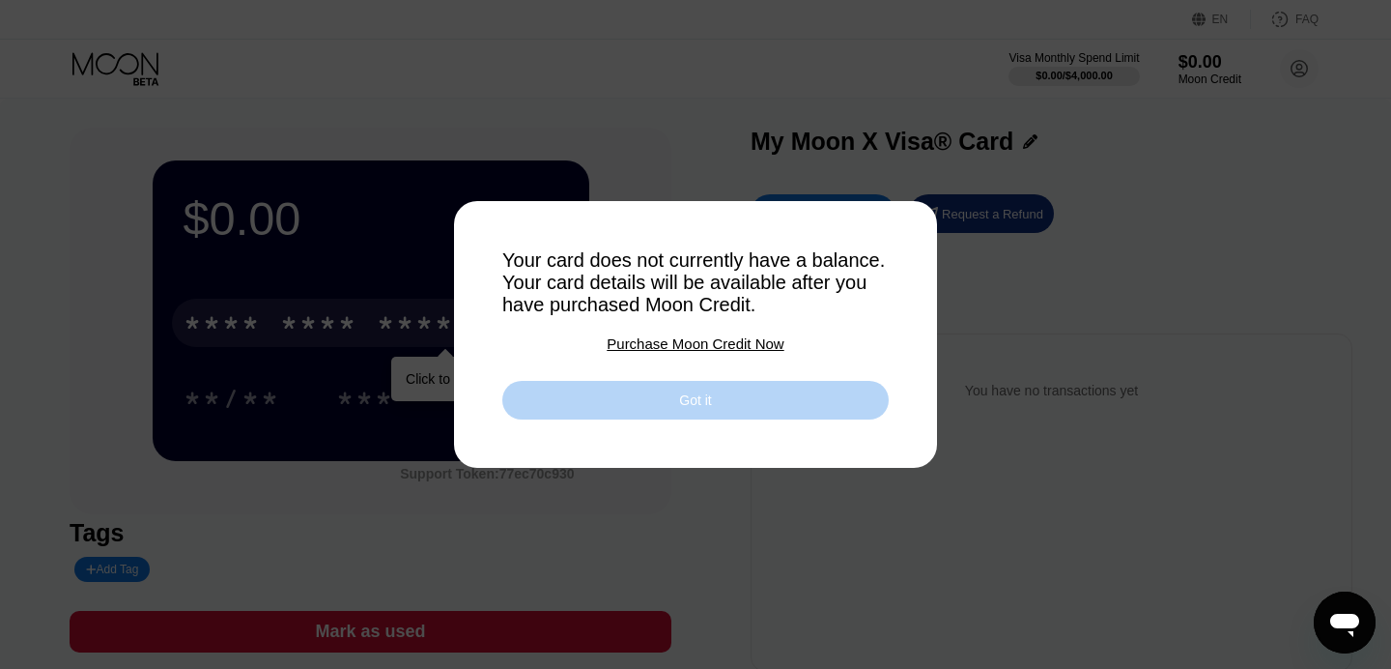
click at [693, 398] on div "Got it" at bounding box center [695, 399] width 32 height 17
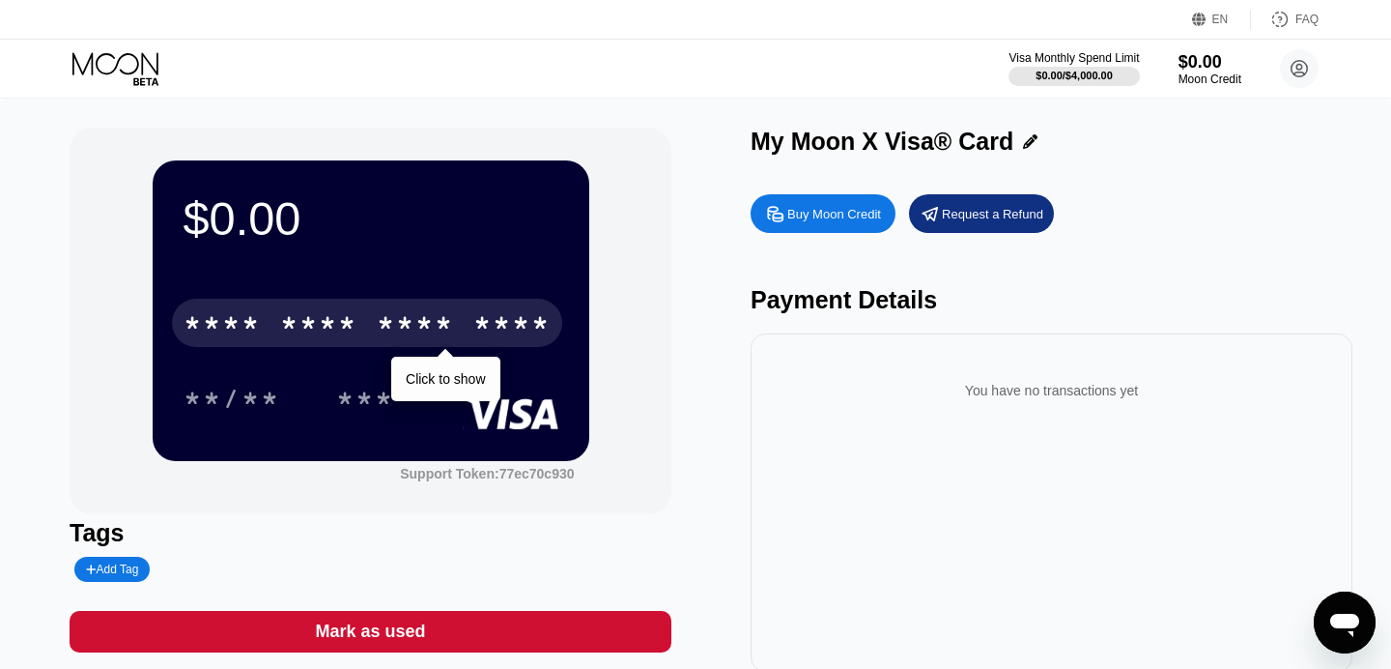
click at [457, 375] on div "**/** ***" at bounding box center [371, 398] width 375 height 48
click at [659, 390] on div "$0.00 * * * * * * * * * * * * **** Click to show **/** *** Support Token: 77ec7…" at bounding box center [371, 321] width 602 height 387
click at [674, 246] on div "$0.00 * * * * * * * * * * * * **** Click to show **/** *** Support Token: 77ec7…" at bounding box center [696, 400] width 1252 height 544
click at [663, 182] on div "$0.00 * * * * * * * * * * * * **** Click to show **/** *** Support Token: 77ec7…" at bounding box center [371, 321] width 602 height 387
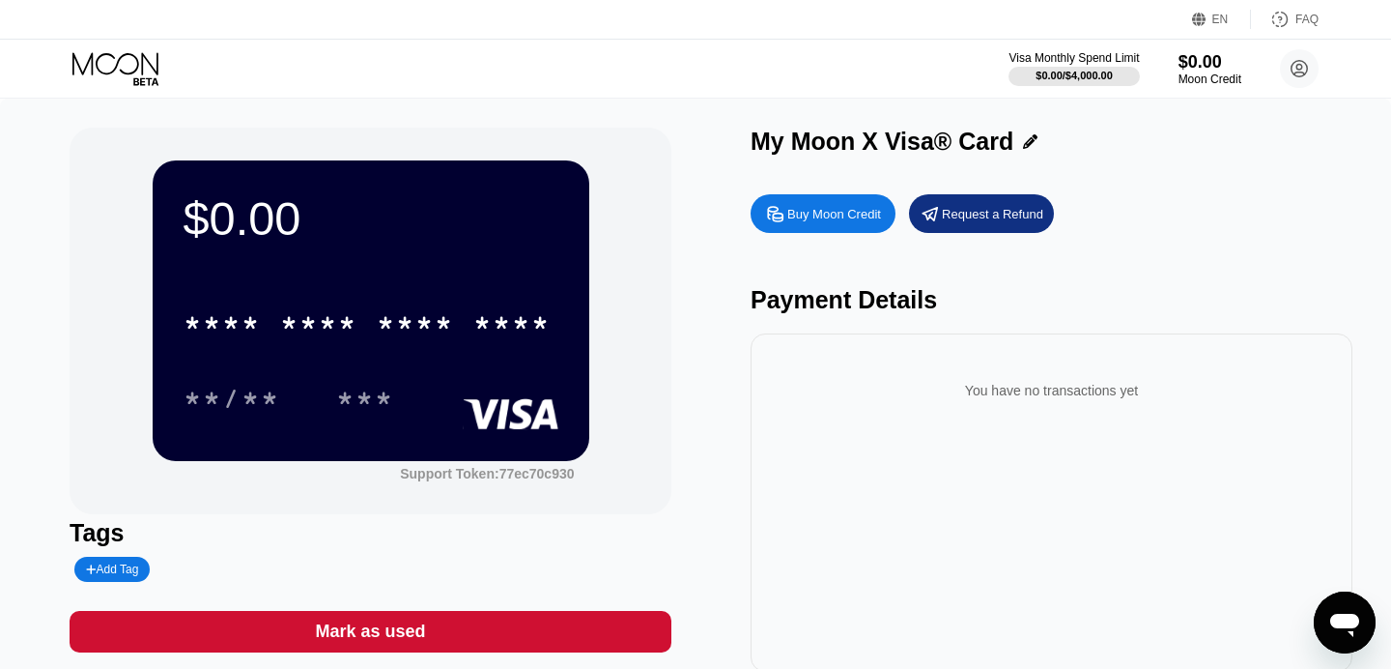
click at [1199, 87] on div "Visa Monthly Spend Limit $0.00 / $4,000.00 $0.00 Moon Credit entronn@yahoo.com …" at bounding box center [1164, 68] width 310 height 39
click at [1199, 62] on div "$0.00" at bounding box center [1210, 61] width 65 height 20
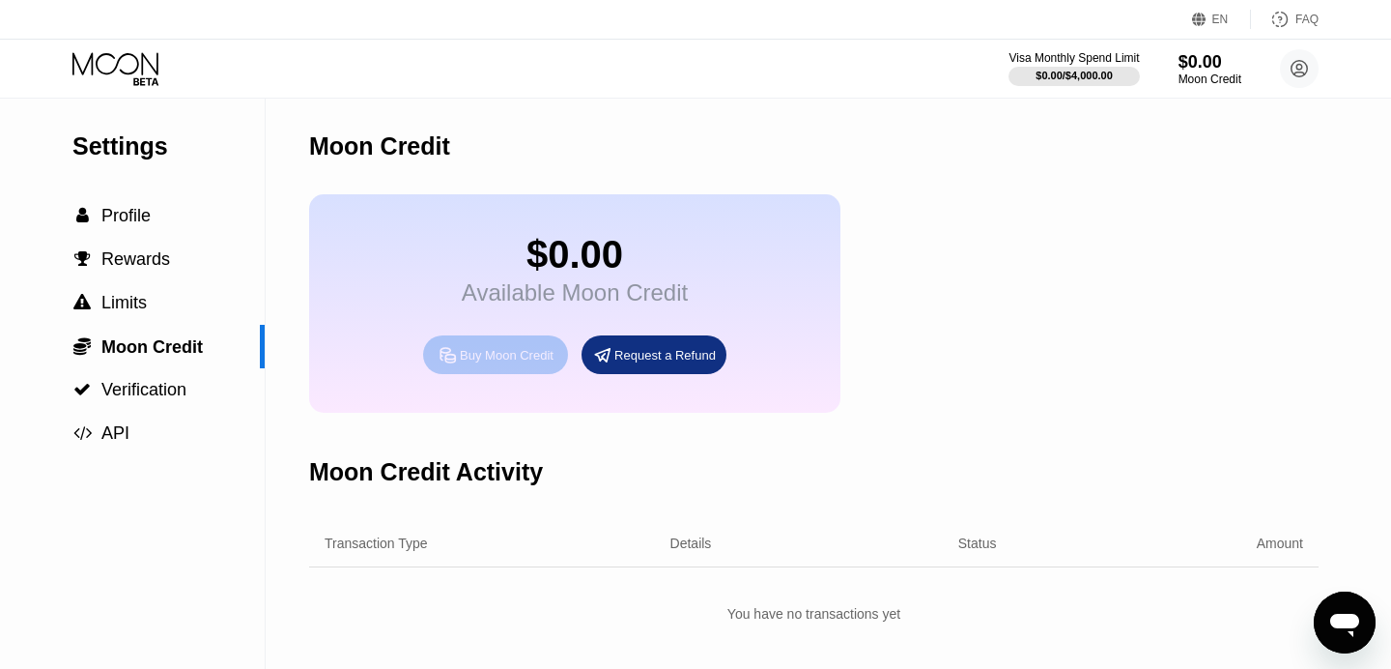
click at [500, 343] on div "Buy Moon Credit" at bounding box center [495, 354] width 145 height 39
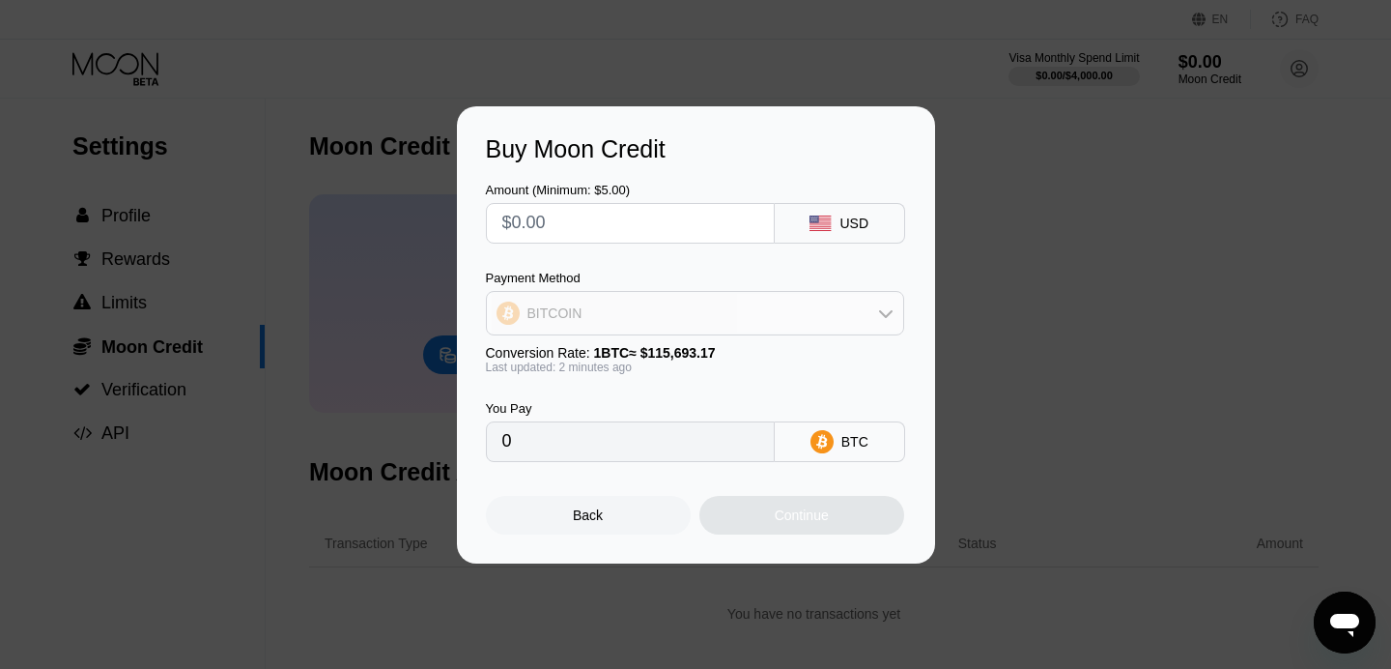
click at [803, 319] on div "BITCOIN" at bounding box center [695, 313] width 416 height 39
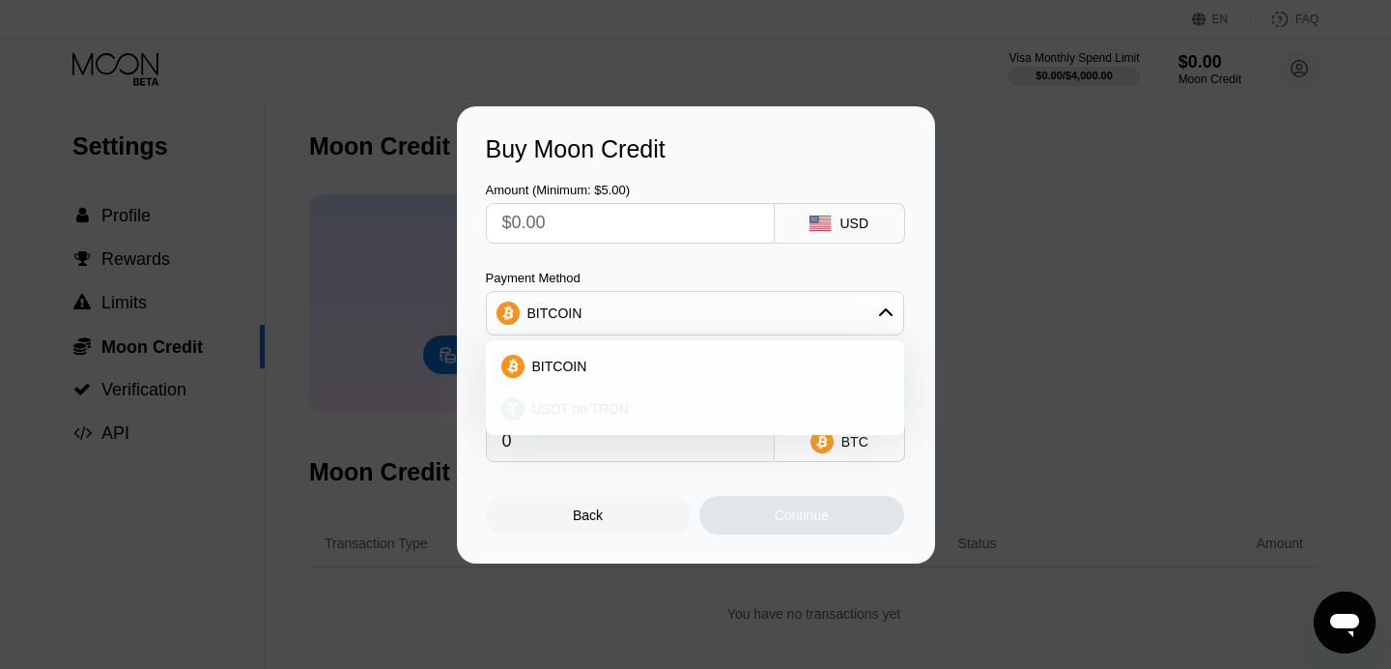
click at [756, 406] on div "USDT on TRON" at bounding box center [707, 408] width 364 height 15
type input "0.00"
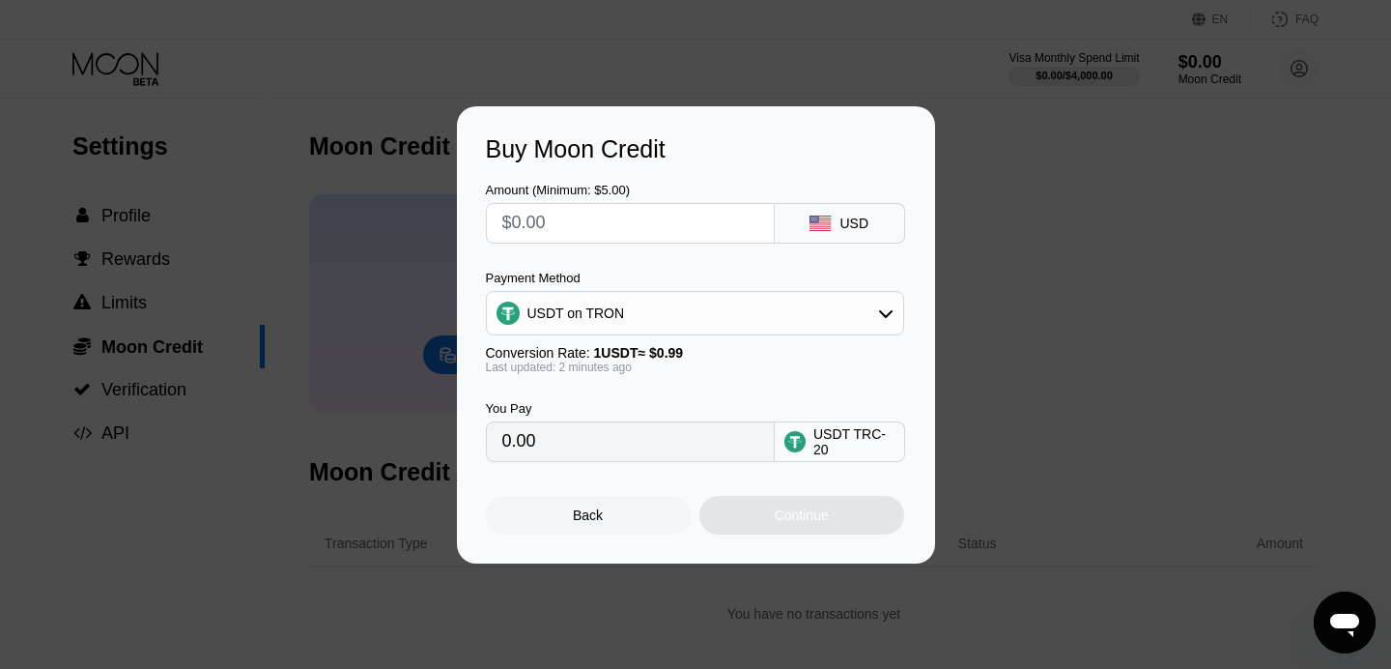
click at [759, 356] on div "Conversion Rate: 1 USDT ≈ $0.99" at bounding box center [695, 352] width 418 height 15
drag, startPoint x: 658, startPoint y: 352, endPoint x: 716, endPoint y: 356, distance: 58.1
click at [716, 356] on div "Conversion Rate: 1 USDT ≈ $0.99" at bounding box center [695, 352] width 418 height 15
click at [607, 221] on input "text" at bounding box center [630, 223] width 256 height 39
type input "$2"
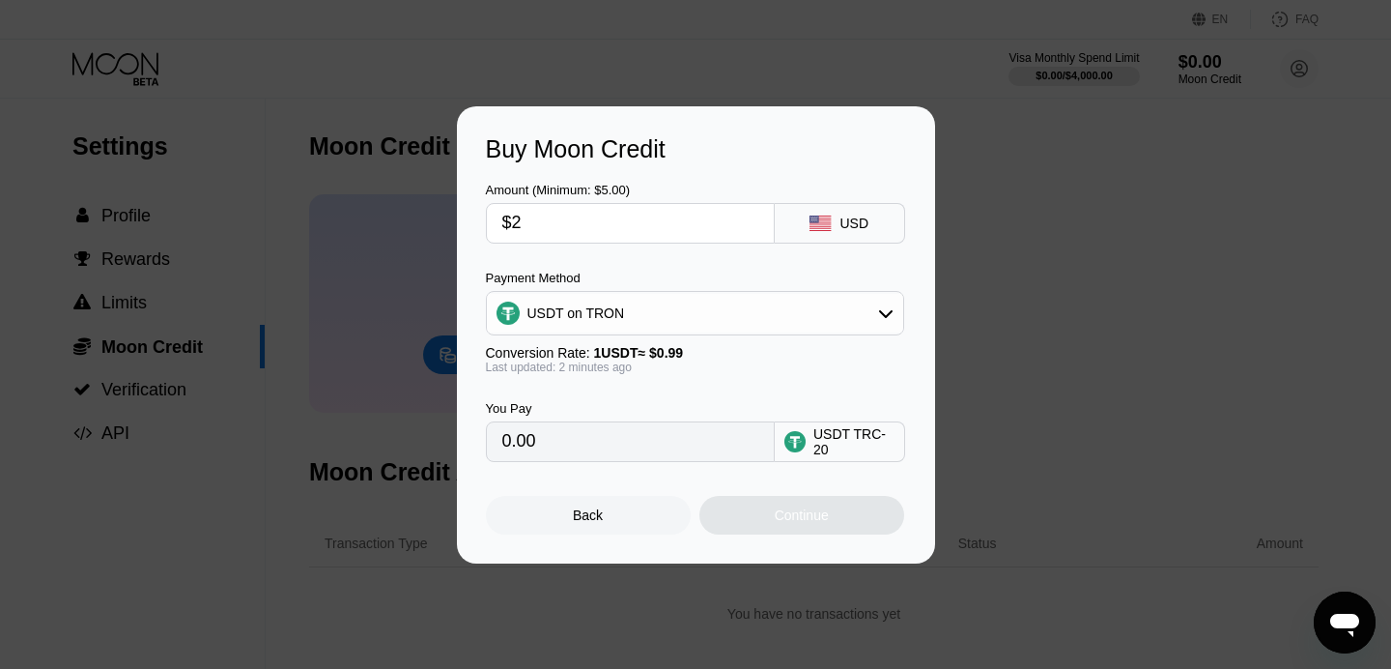
type input "2.02"
type input "$20"
type input "20.20"
click at [714, 381] on div "You Pay 20.20 USDT TRC-20" at bounding box center [696, 418] width 420 height 88
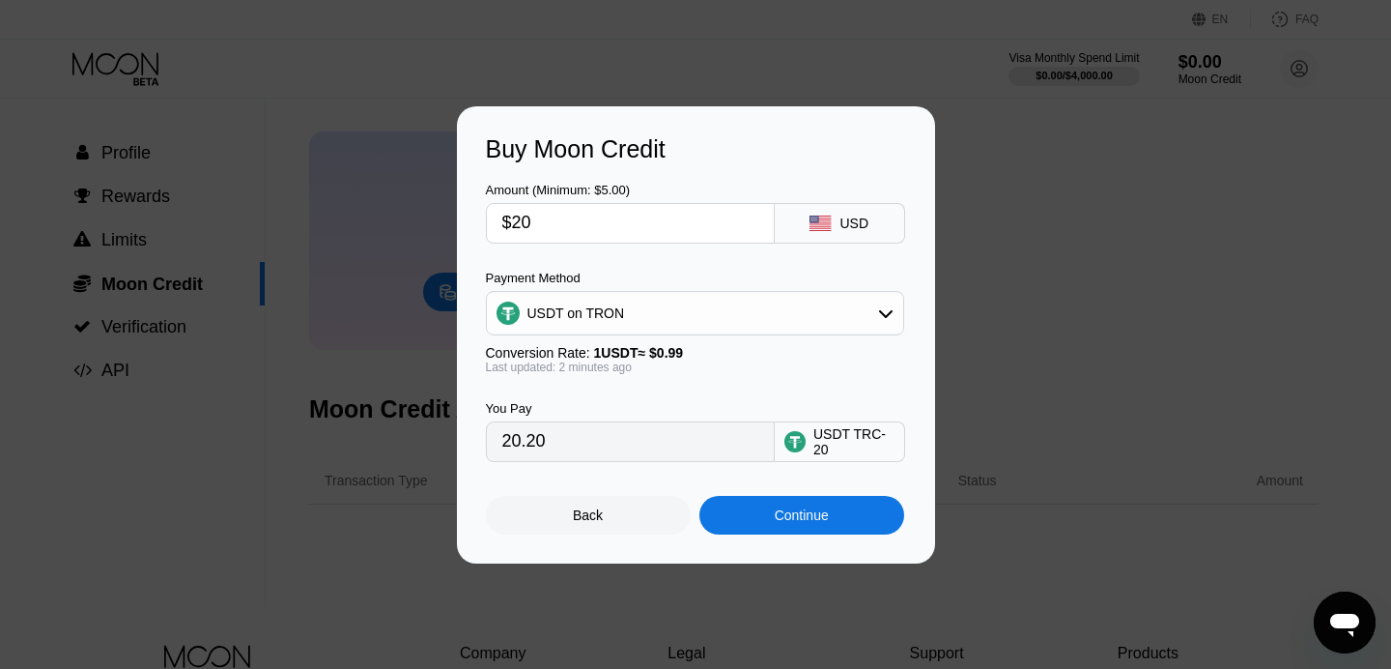
scroll to position [68, 0]
click at [625, 441] on input "20.20" at bounding box center [630, 441] width 256 height 39
click at [668, 438] on input "20.20" at bounding box center [630, 441] width 256 height 39
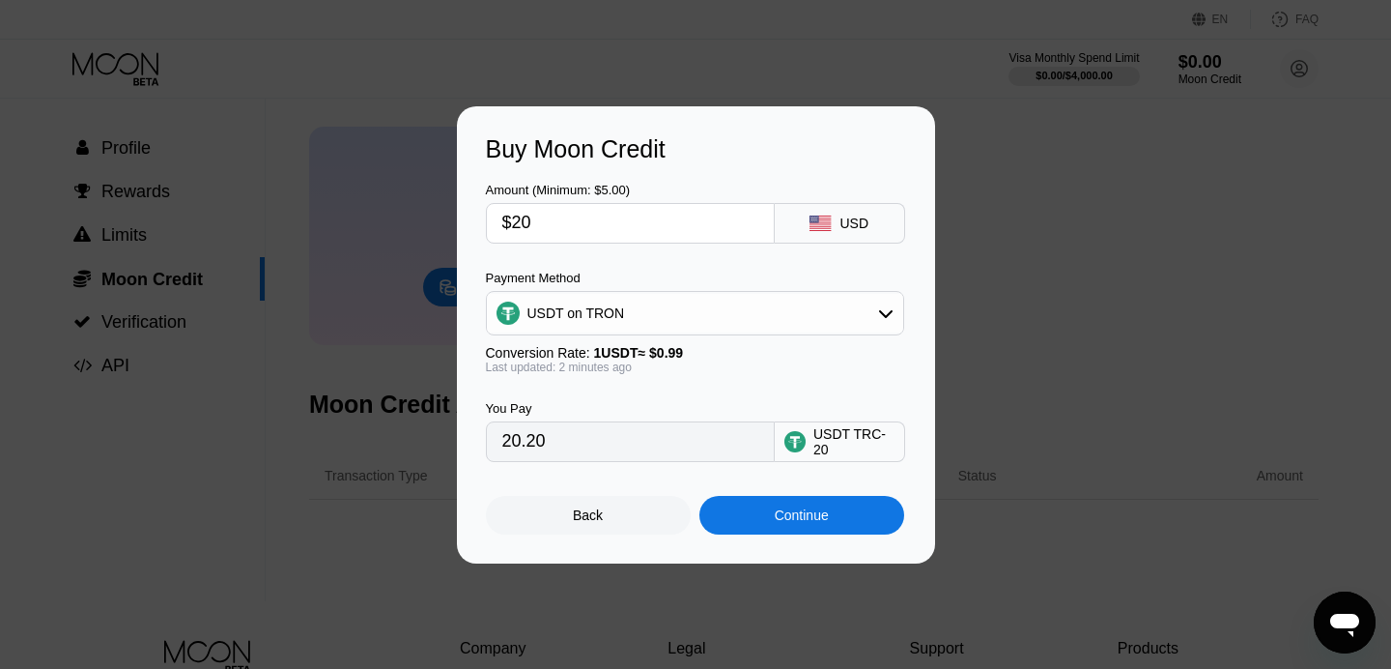
click at [705, 404] on div "You Pay" at bounding box center [630, 408] width 289 height 14
click at [668, 448] on input "20.20" at bounding box center [630, 441] width 256 height 39
click at [711, 377] on div "You Pay 20.20 USDT TRC-20" at bounding box center [696, 418] width 420 height 88
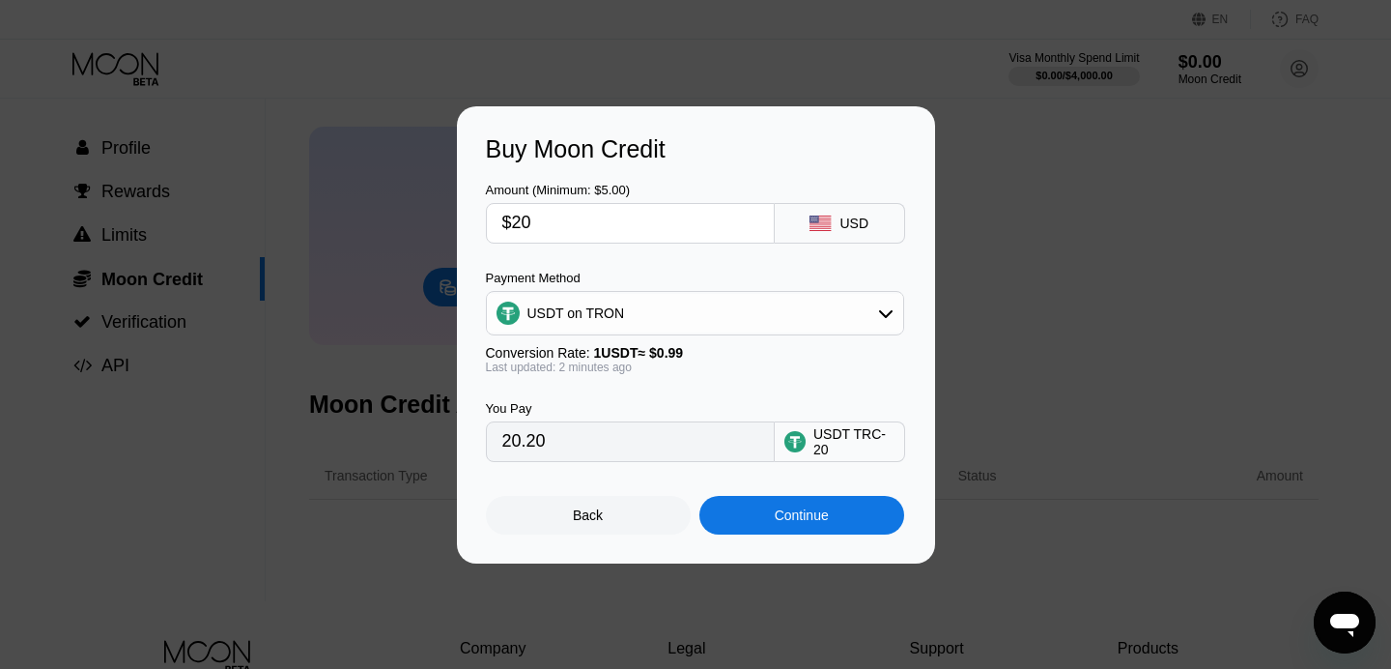
click at [817, 445] on div "USDT TRC-20" at bounding box center [854, 441] width 81 height 31
click at [751, 404] on div "You Pay" at bounding box center [630, 408] width 289 height 14
click at [651, 445] on input "20.20" at bounding box center [630, 441] width 256 height 39
click at [612, 208] on input "$20" at bounding box center [630, 223] width 256 height 39
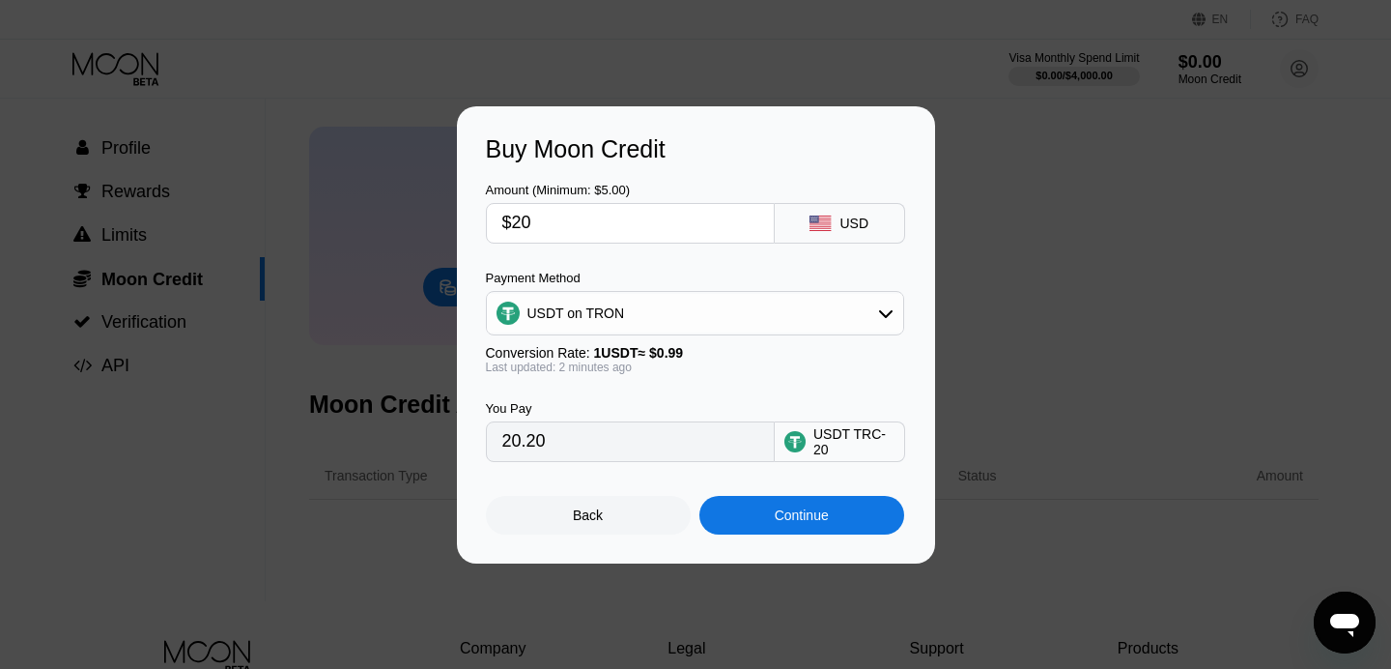
click at [612, 208] on input "$20" at bounding box center [630, 223] width 256 height 39
type input "$5"
type input "5.05"
type input "$50"
type input "50.51"
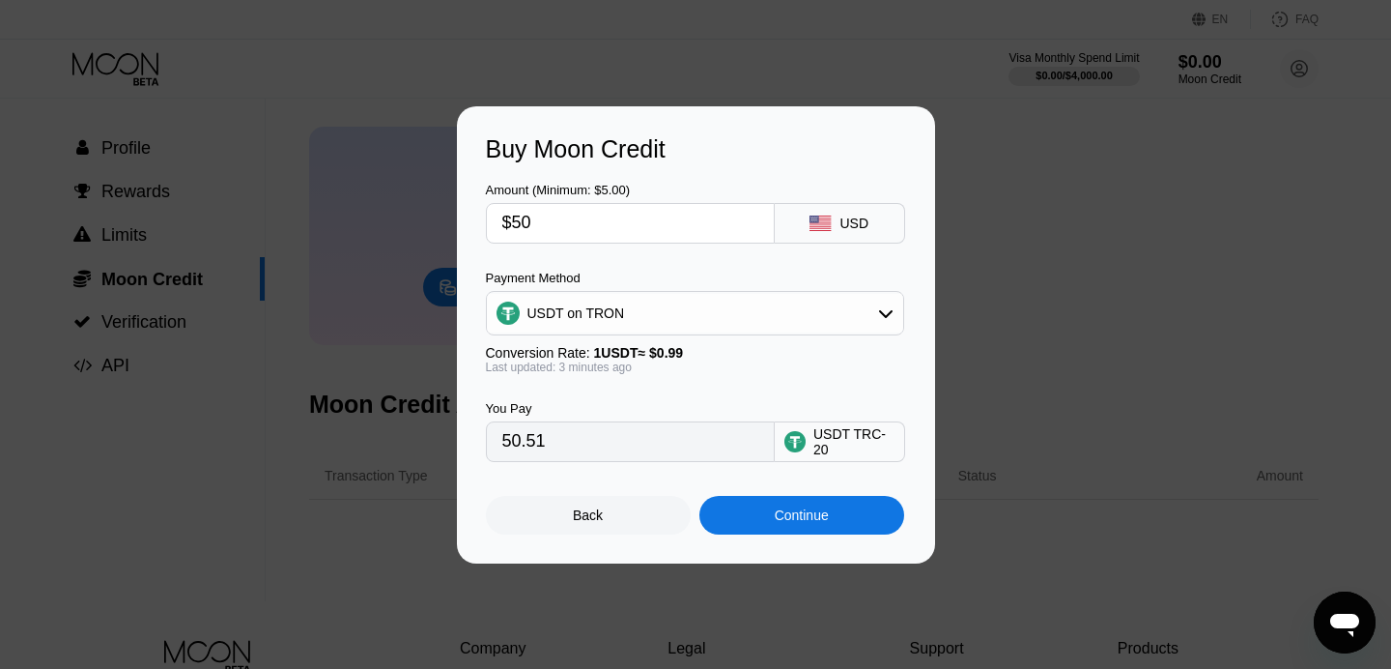
type input "$500"
type input "505.05"
type input "$500"
click at [858, 212] on div "USD" at bounding box center [840, 223] width 130 height 41
click at [852, 232] on div "USD" at bounding box center [840, 223] width 130 height 41
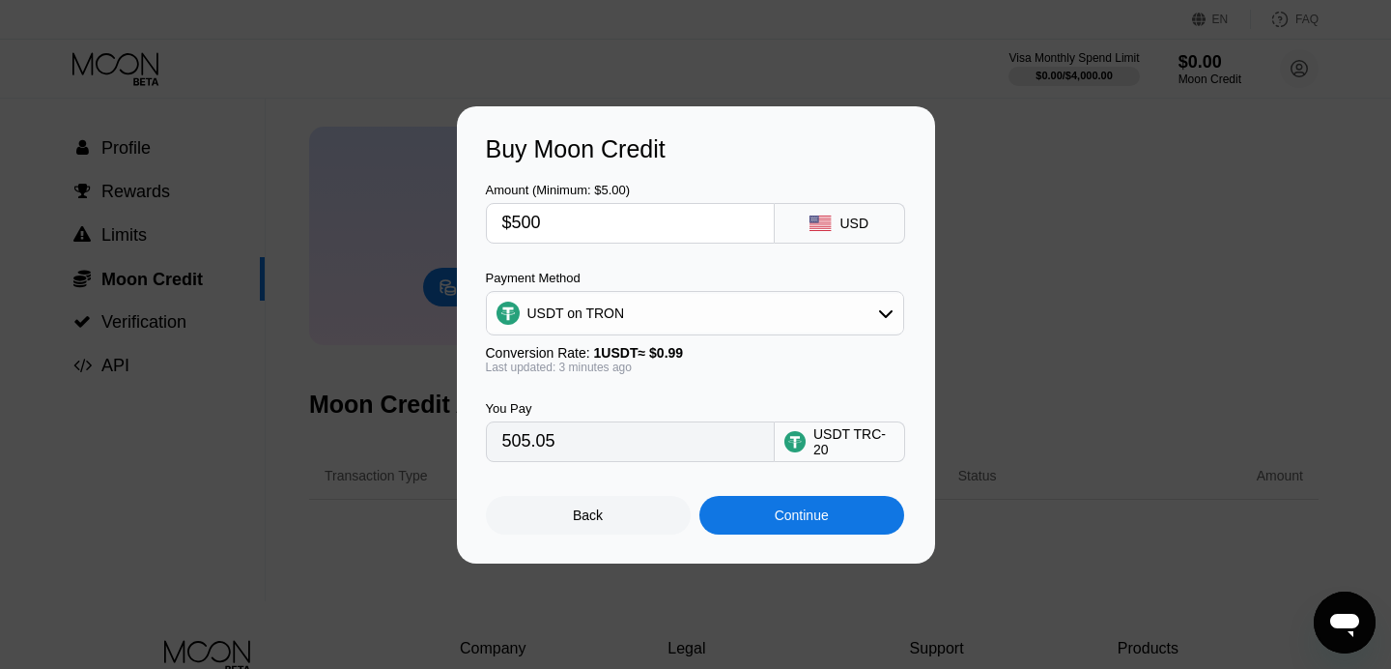
click at [640, 218] on input "$500" at bounding box center [630, 223] width 256 height 39
click at [703, 183] on div "Amount (Minimum: $5.00)" at bounding box center [630, 190] width 289 height 14
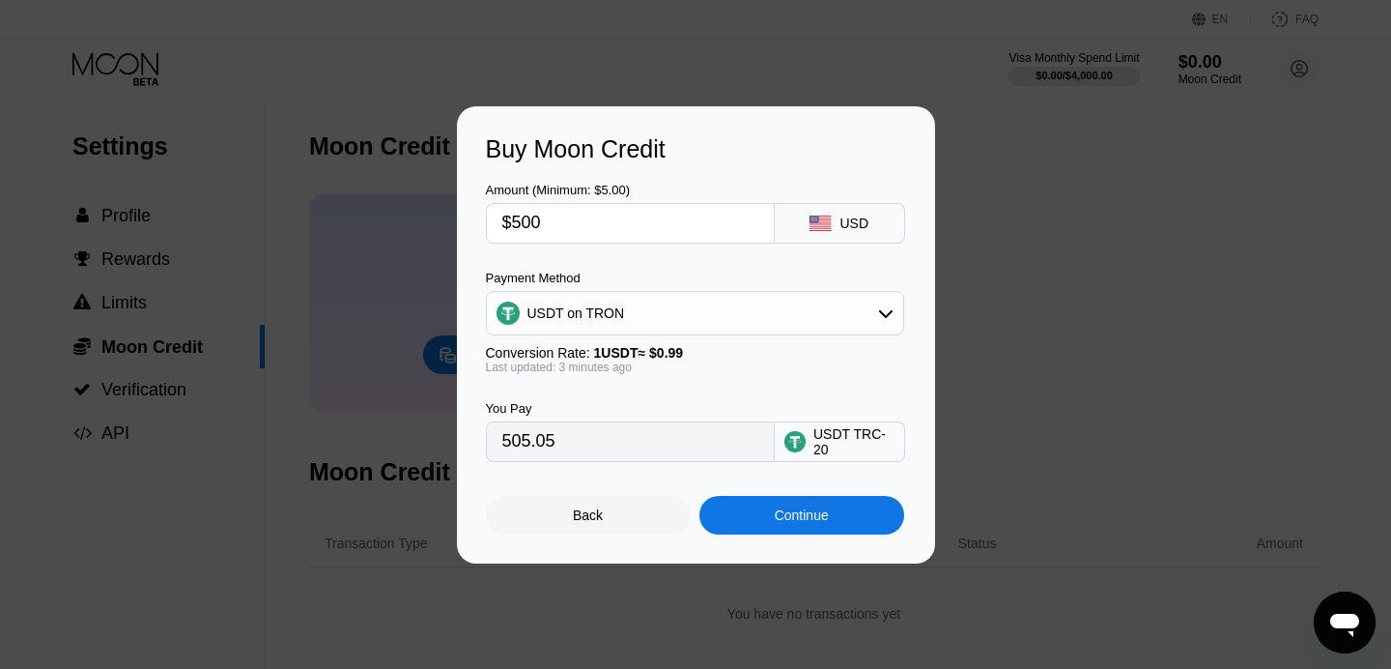
click at [794, 524] on div "Continue" at bounding box center [802, 515] width 205 height 39
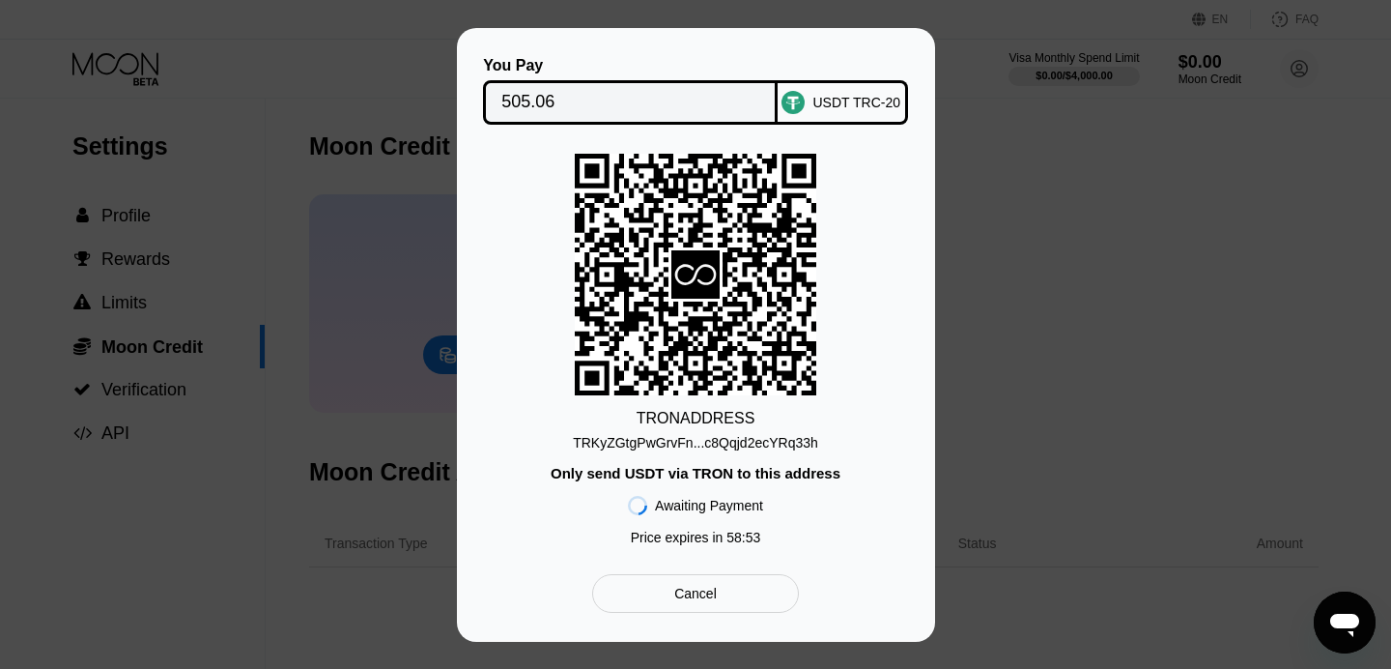
click at [735, 583] on div "Cancel" at bounding box center [695, 593] width 206 height 39
